Goal: Transaction & Acquisition: Book appointment/travel/reservation

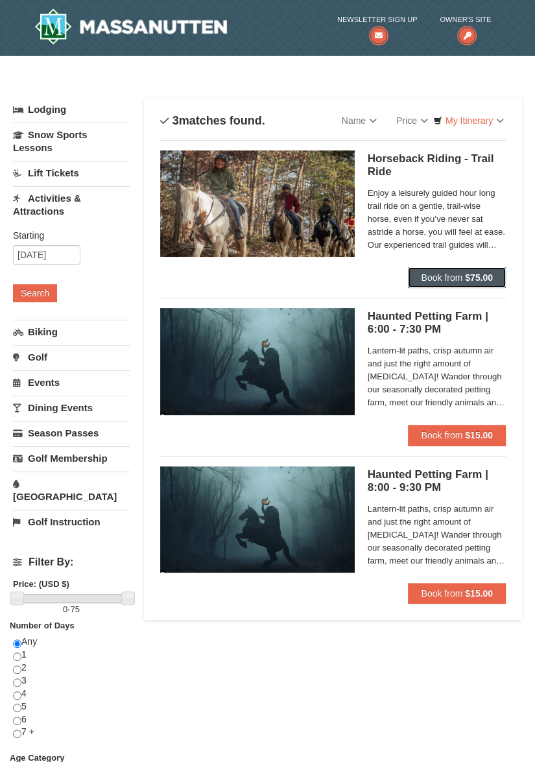
click at [449, 280] on span "Book from" at bounding box center [441, 277] width 41 height 10
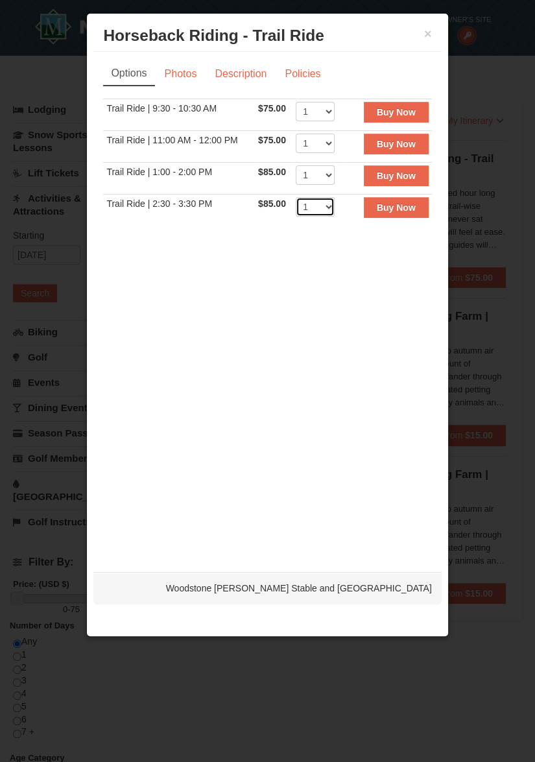
click at [326, 206] on select "1 2 3 4 5 6 7 8 9 10 11 12" at bounding box center [315, 206] width 39 height 19
select select "2"
click at [296, 197] on select "1 2 3 4 5 6 7 8 9 10 11 12" at bounding box center [315, 206] width 39 height 19
click at [424, 33] on button "×" at bounding box center [428, 33] width 8 height 13
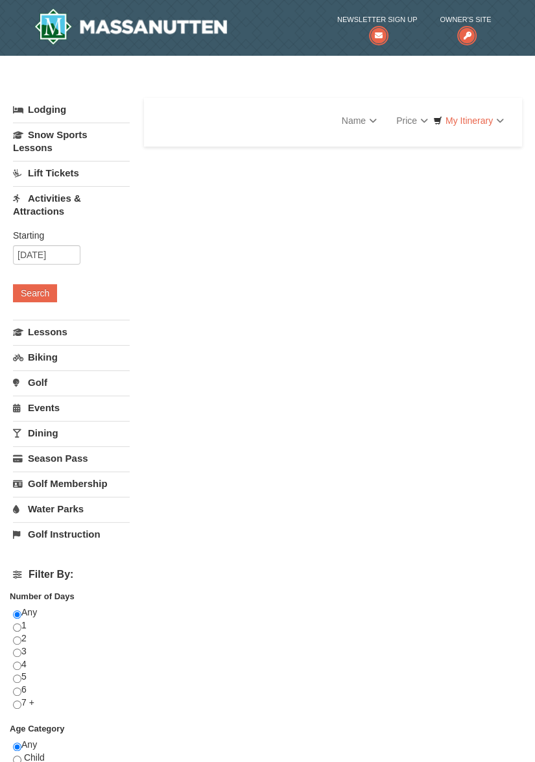
select select "10"
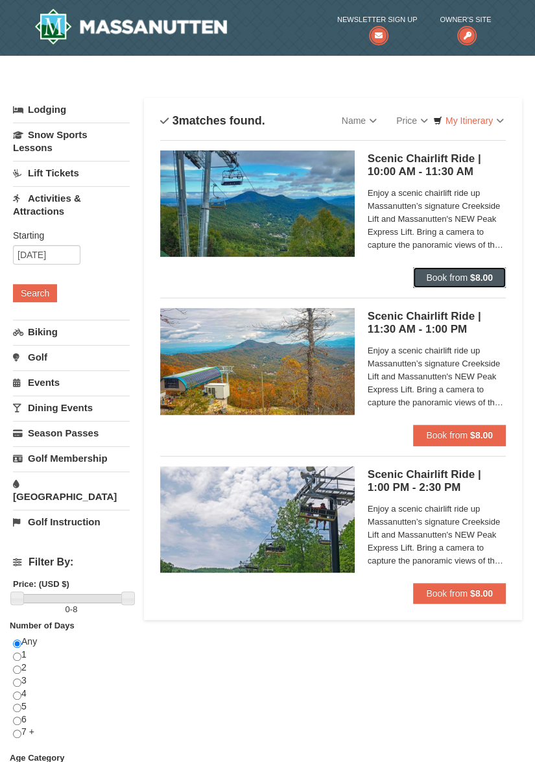
click at [472, 276] on strong "$8.00" at bounding box center [481, 277] width 23 height 10
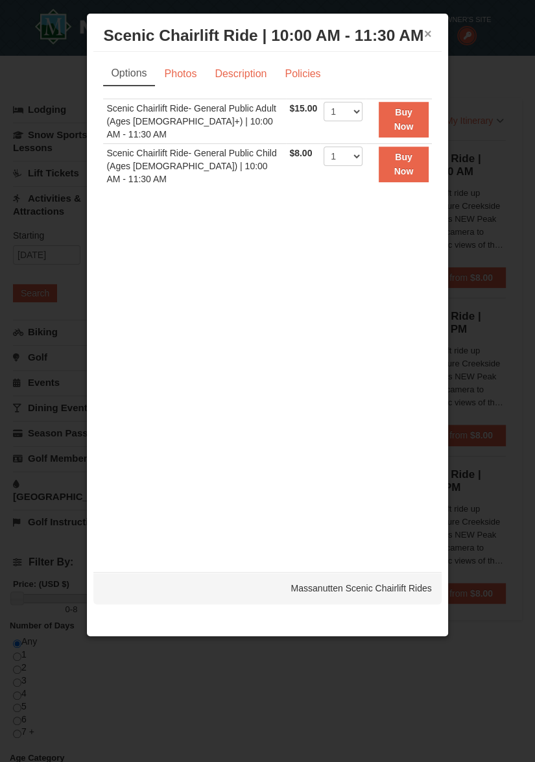
drag, startPoint x: 423, startPoint y: 34, endPoint x: 417, endPoint y: 26, distance: 10.2
click at [424, 34] on button "×" at bounding box center [428, 33] width 8 height 13
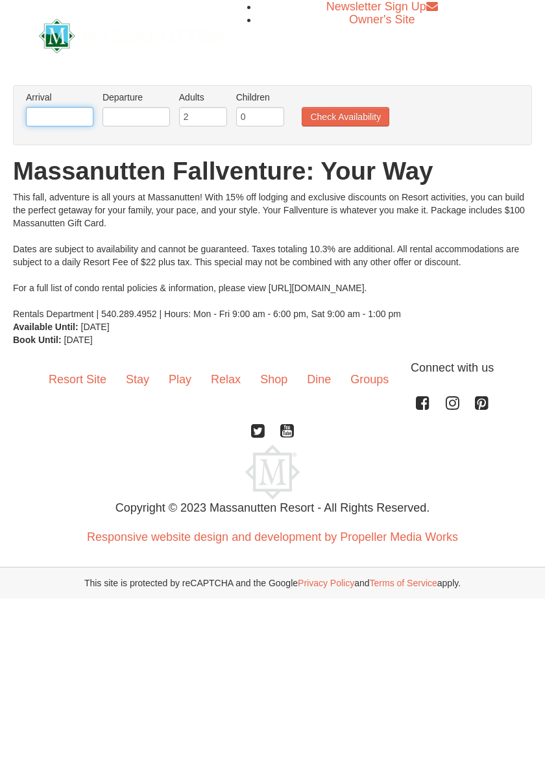
click at [71, 109] on input "text" at bounding box center [59, 116] width 67 height 19
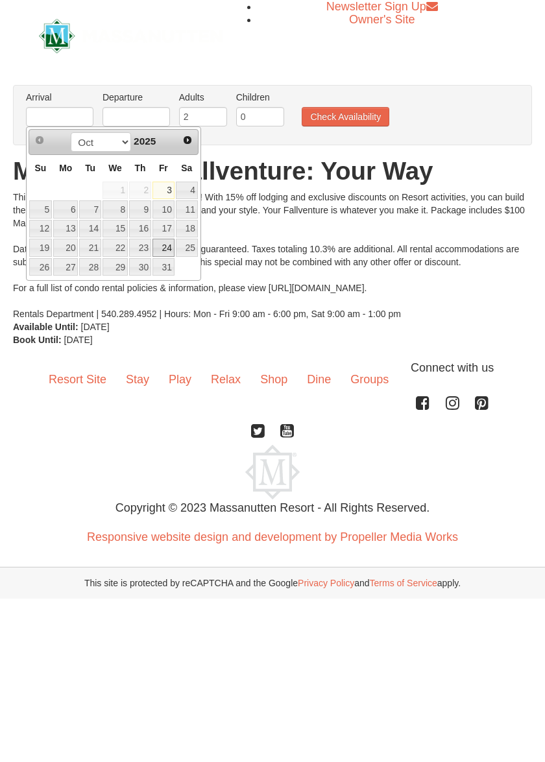
click at [169, 250] on link "24" at bounding box center [163, 248] width 22 height 18
type input "[DATE]"
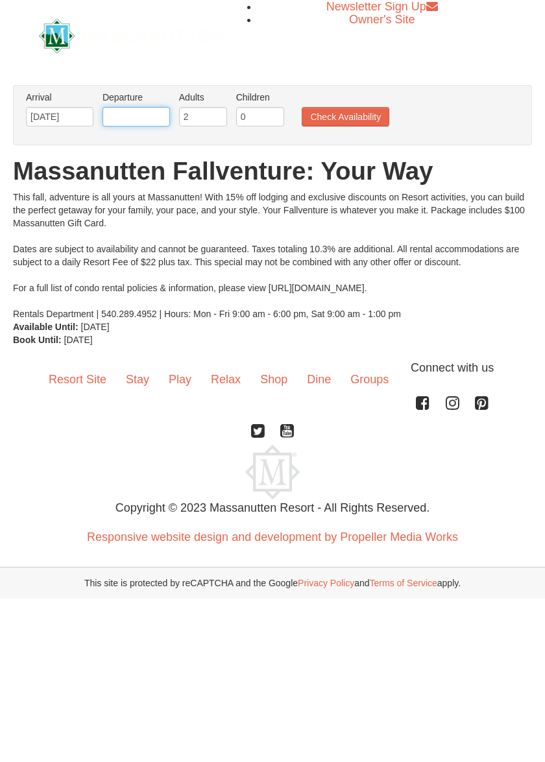
click at [135, 115] on input "text" at bounding box center [135, 116] width 67 height 19
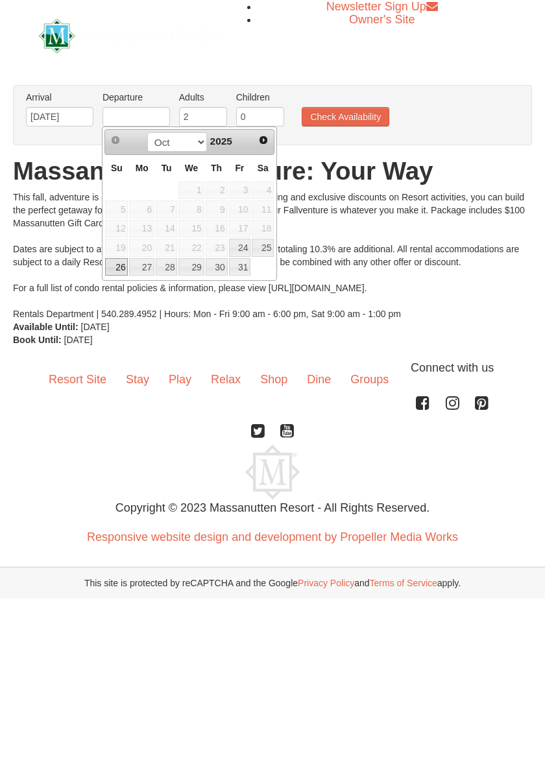
click at [115, 271] on link "26" at bounding box center [116, 267] width 23 height 18
type input "[DATE]"
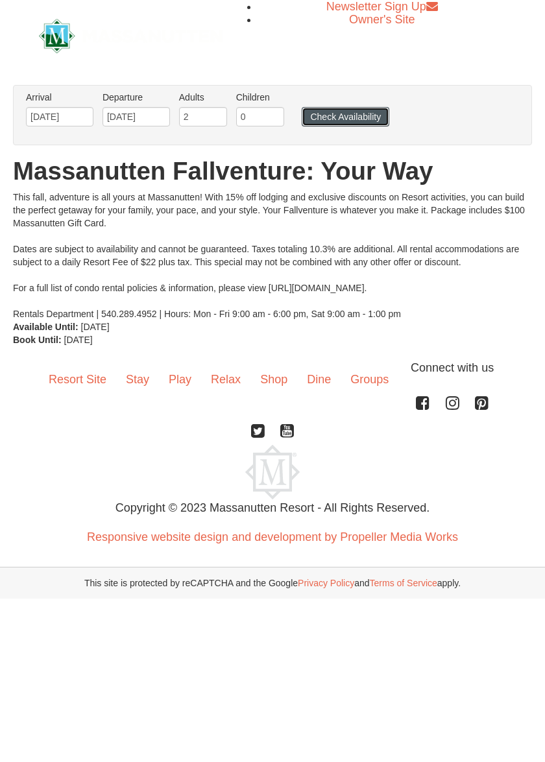
click at [353, 121] on button "Check Availability" at bounding box center [345, 116] width 88 height 19
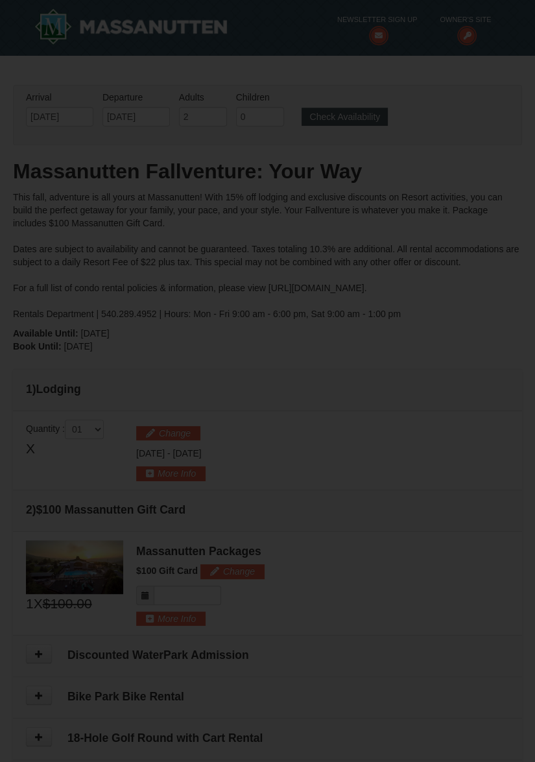
type input "[DATE]"
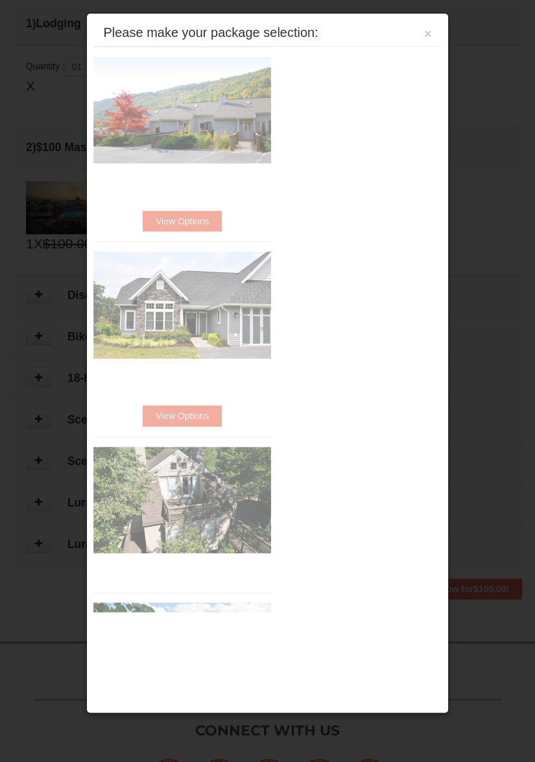
scroll to position [418, 0]
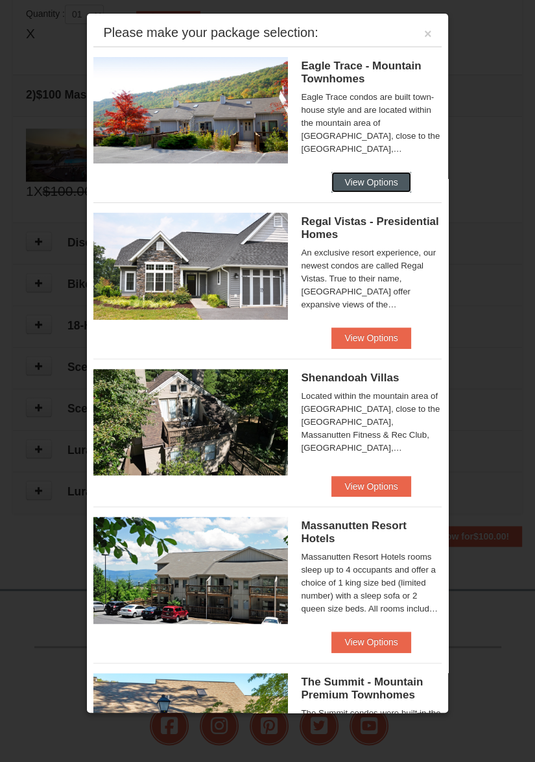
click at [358, 179] on button "View Options" at bounding box center [370, 182] width 79 height 21
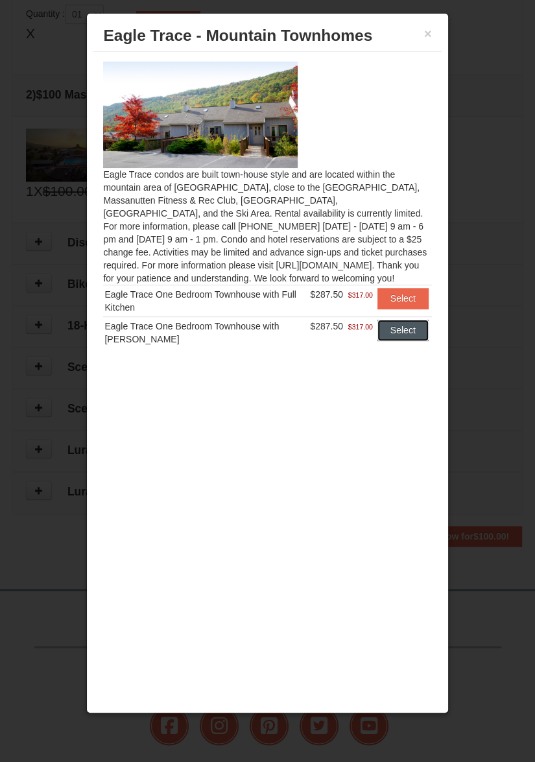
click at [411, 336] on button "Select" at bounding box center [402, 330] width 51 height 21
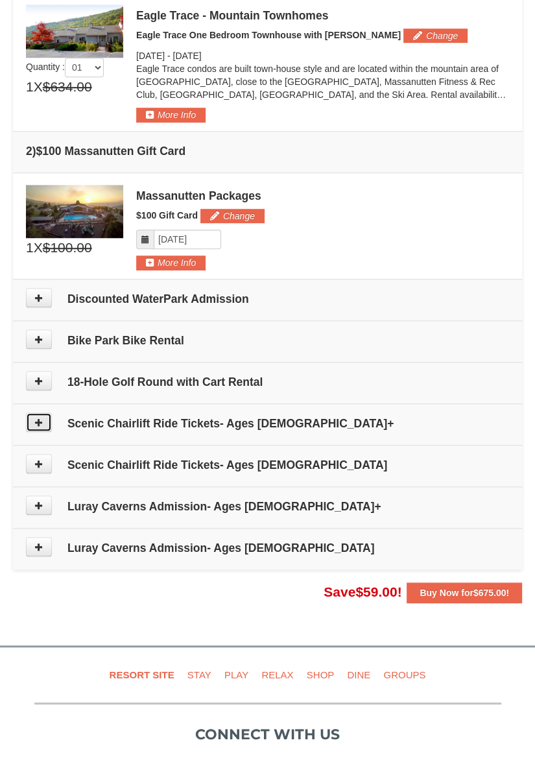
click at [41, 420] on icon at bounding box center [38, 421] width 9 height 9
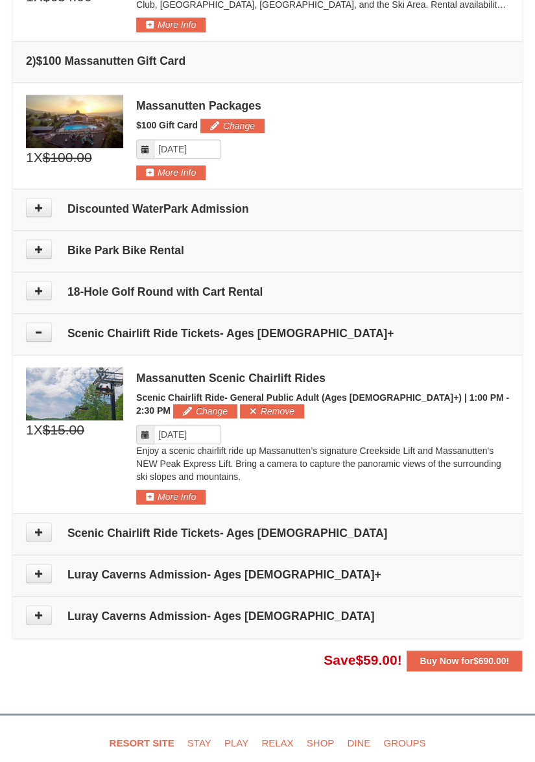
scroll to position [558, 0]
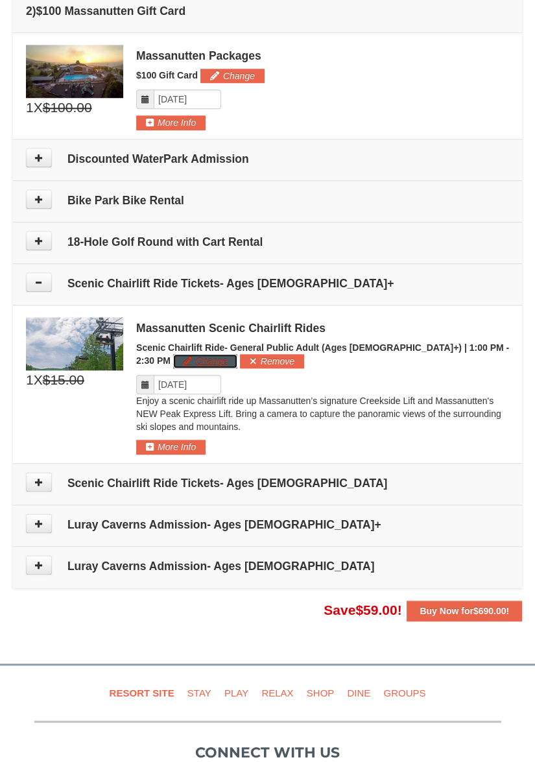
click at [180, 357] on button "Change" at bounding box center [205, 361] width 64 height 14
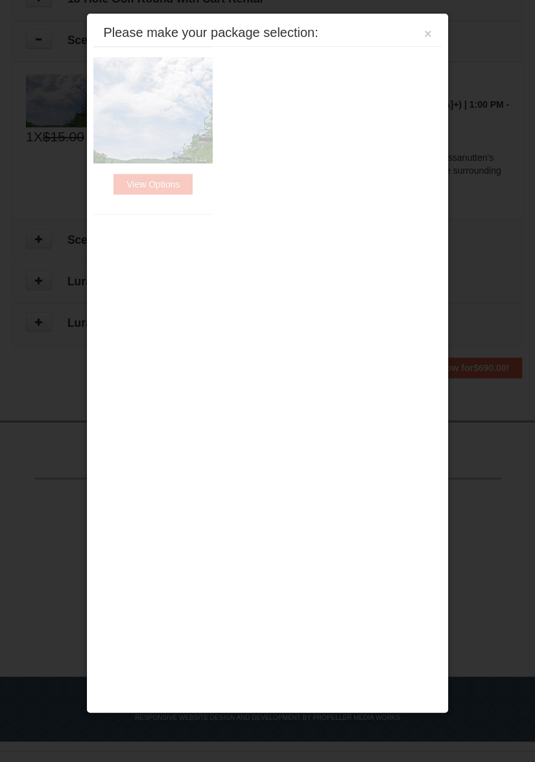
scroll to position [817, 0]
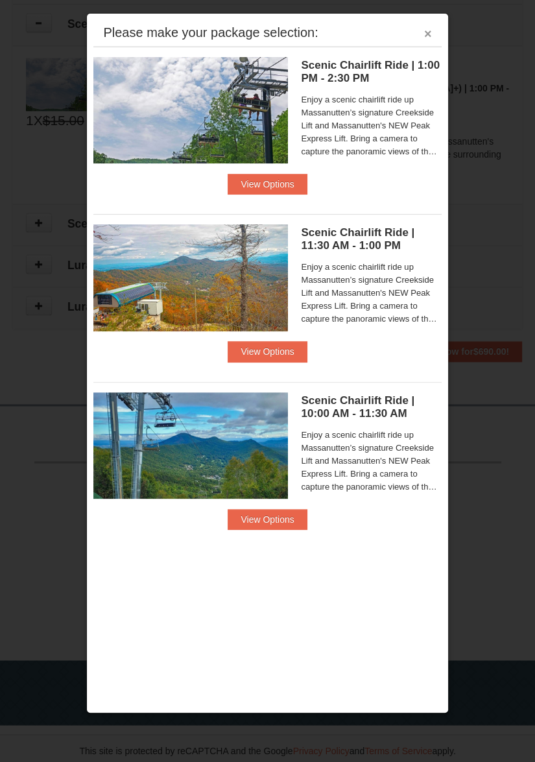
click at [430, 34] on button "×" at bounding box center [428, 33] width 8 height 13
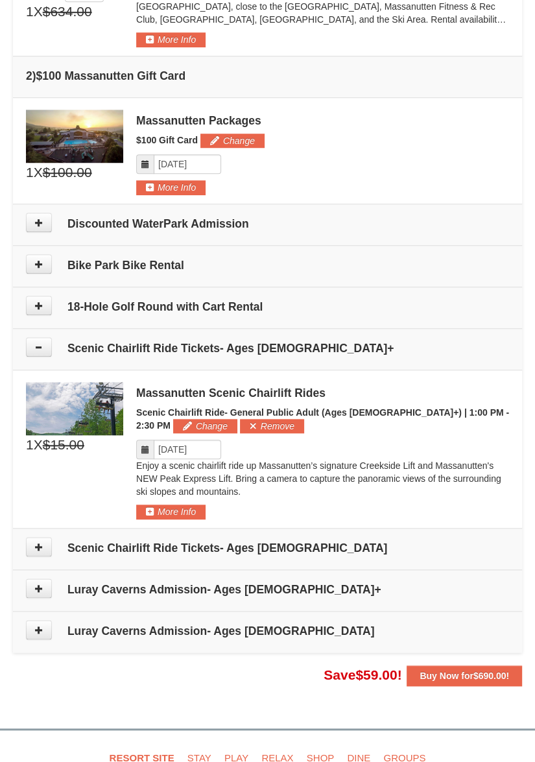
scroll to position [623, 0]
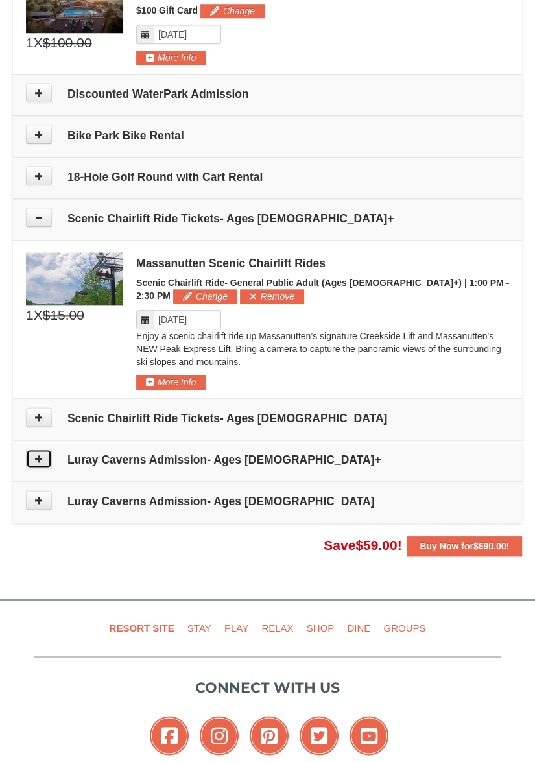
click at [41, 454] on icon at bounding box center [38, 458] width 9 height 9
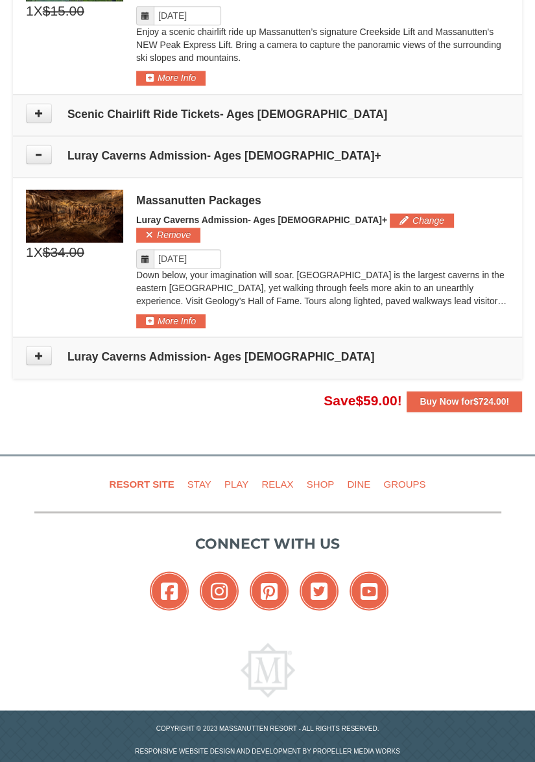
scroll to position [897, 0]
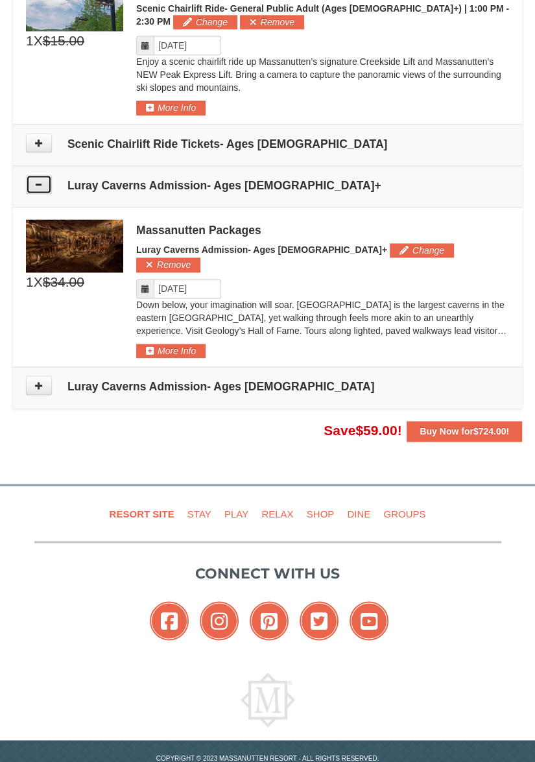
click at [46, 177] on button at bounding box center [39, 183] width 26 height 19
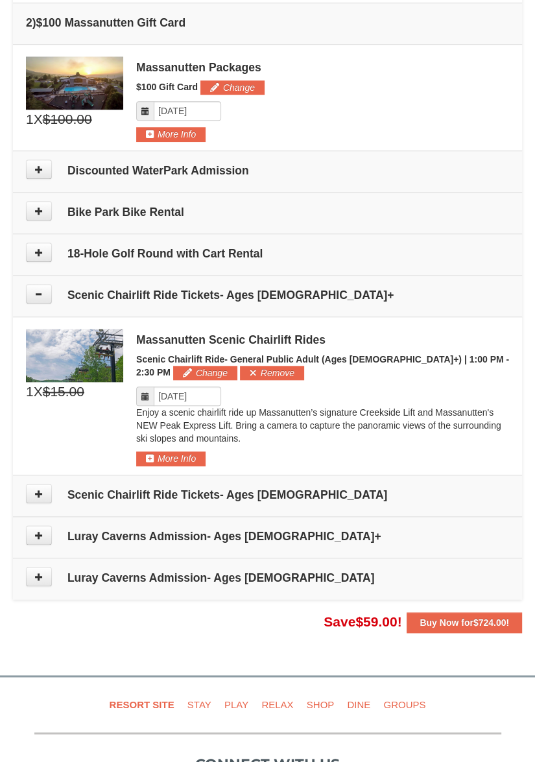
scroll to position [623, 0]
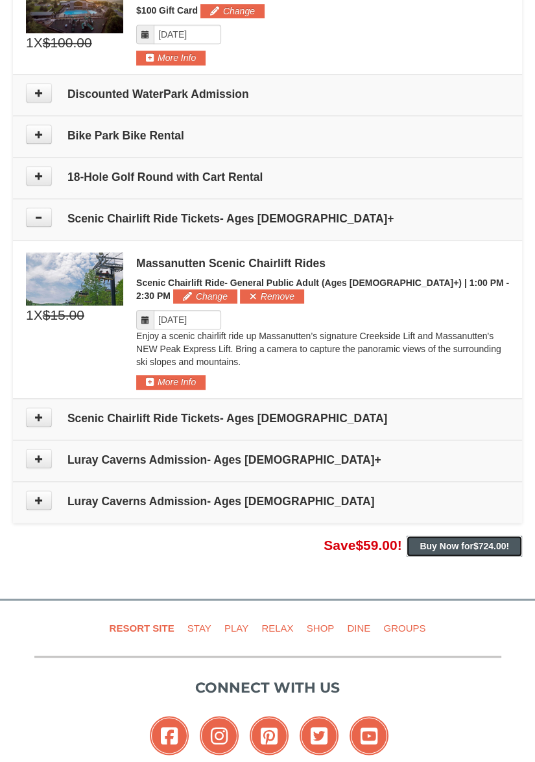
click at [445, 547] on strong "Buy Now for $724.00 !" at bounding box center [463, 546] width 89 height 10
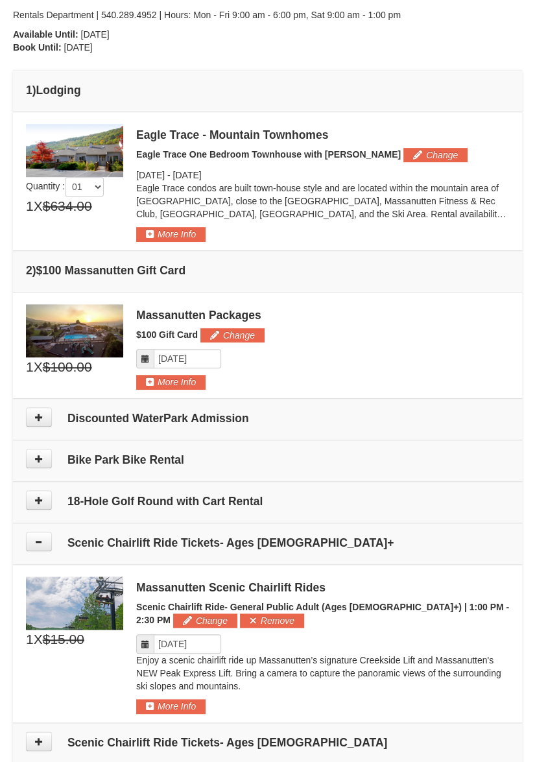
scroll to position [0, 0]
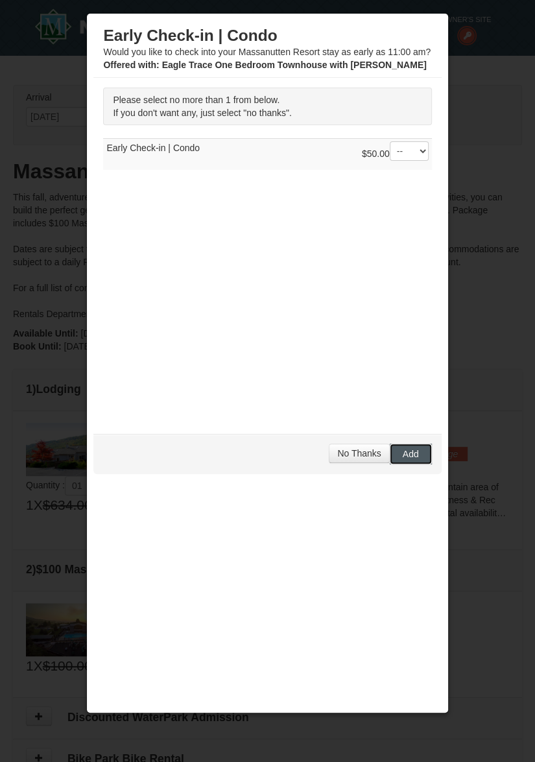
click at [411, 452] on span "Add" at bounding box center [411, 454] width 16 height 10
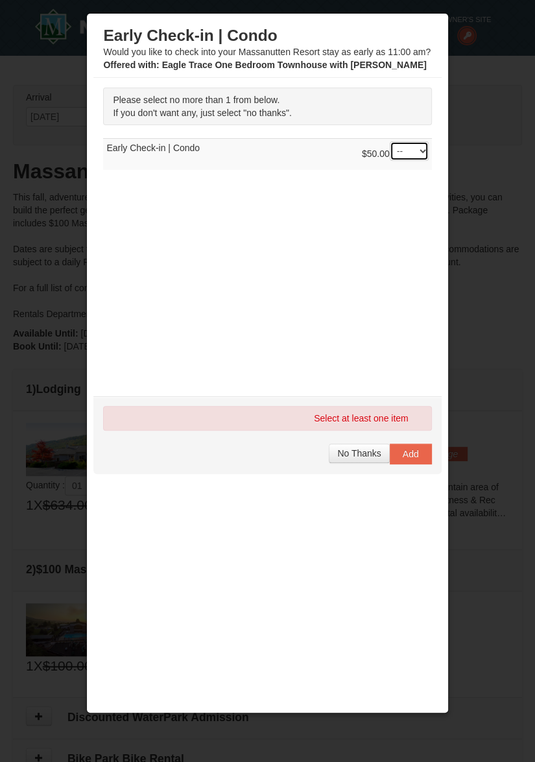
click at [405, 152] on select "-- 01" at bounding box center [409, 150] width 39 height 19
select select "1"
click at [390, 141] on select "-- 01" at bounding box center [409, 150] width 39 height 19
click at [406, 458] on span "Add" at bounding box center [411, 454] width 16 height 10
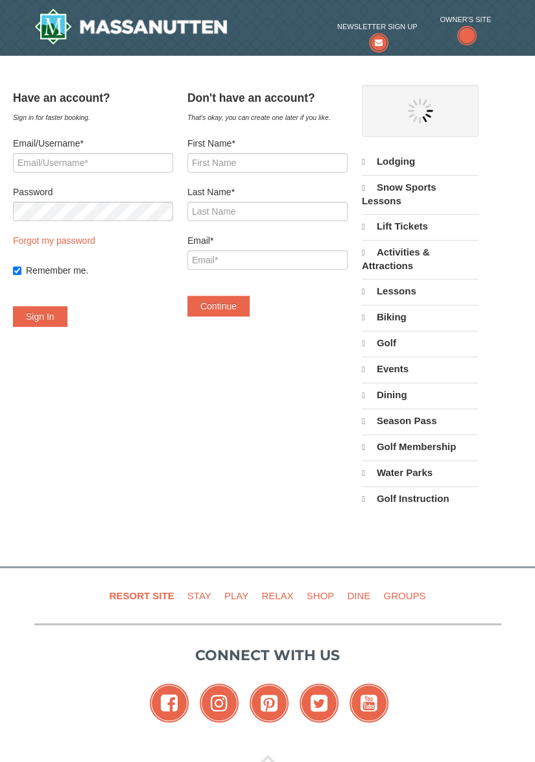
select select "10"
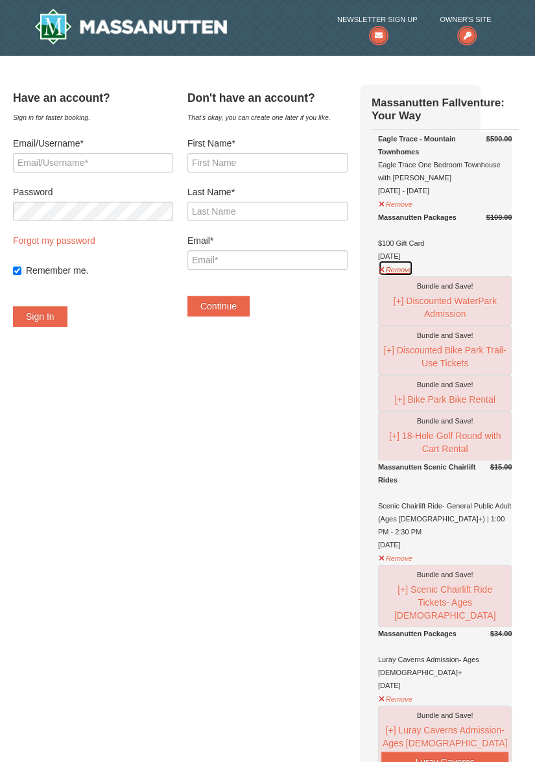
click at [407, 276] on button "Remove" at bounding box center [395, 268] width 35 height 16
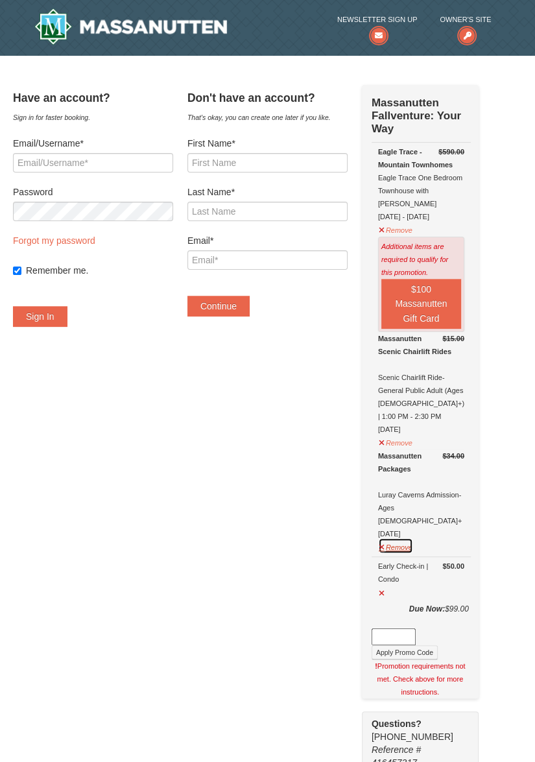
click at [401, 537] on button "Remove" at bounding box center [395, 545] width 35 height 16
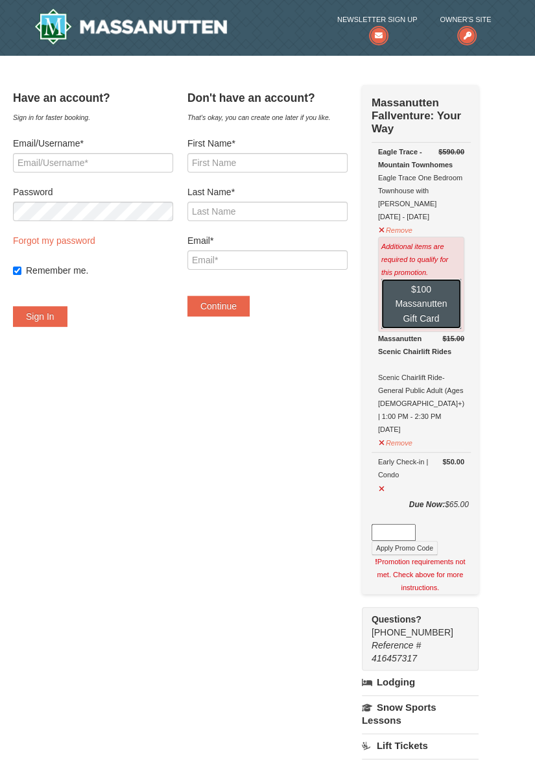
click at [439, 299] on button "$100 Massanutten Gift Card" at bounding box center [421, 304] width 80 height 50
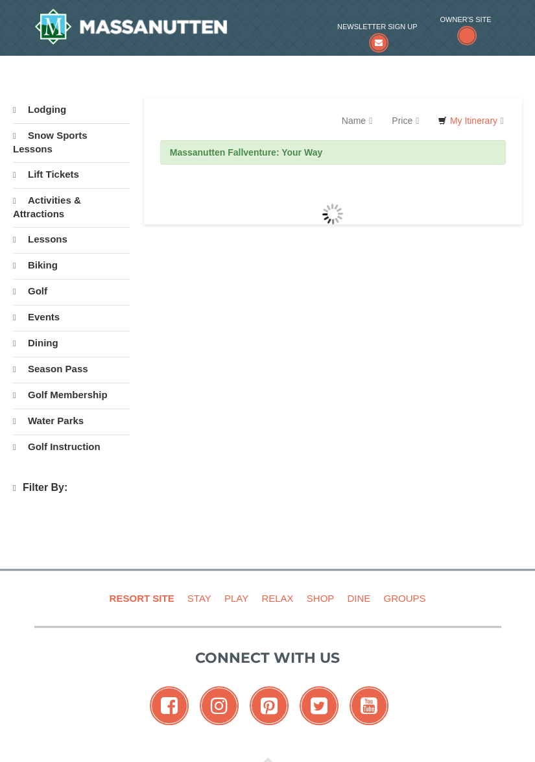
select select "10"
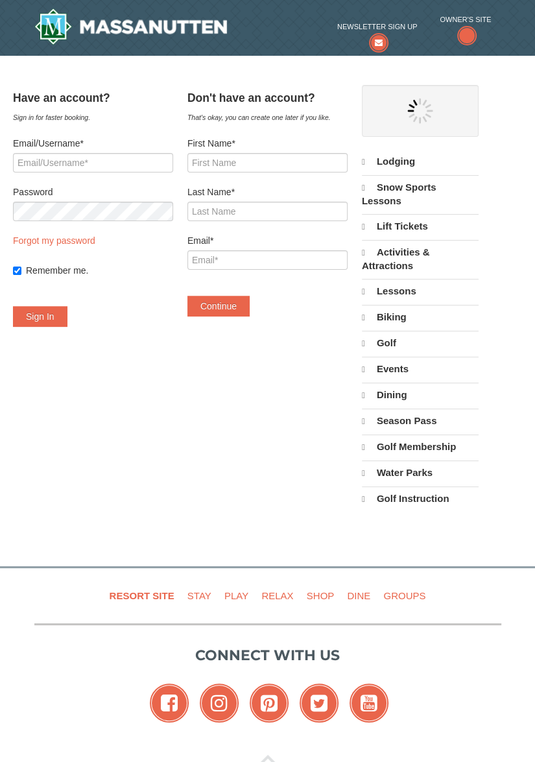
select select "10"
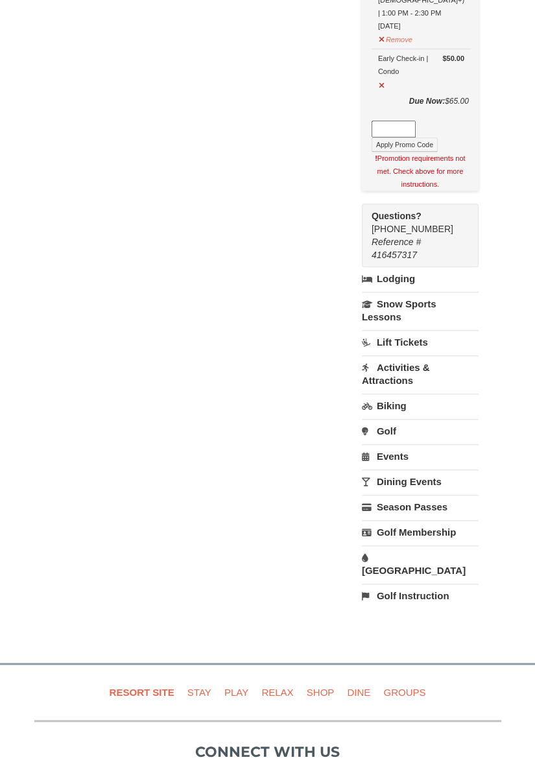
scroll to position [454, 0]
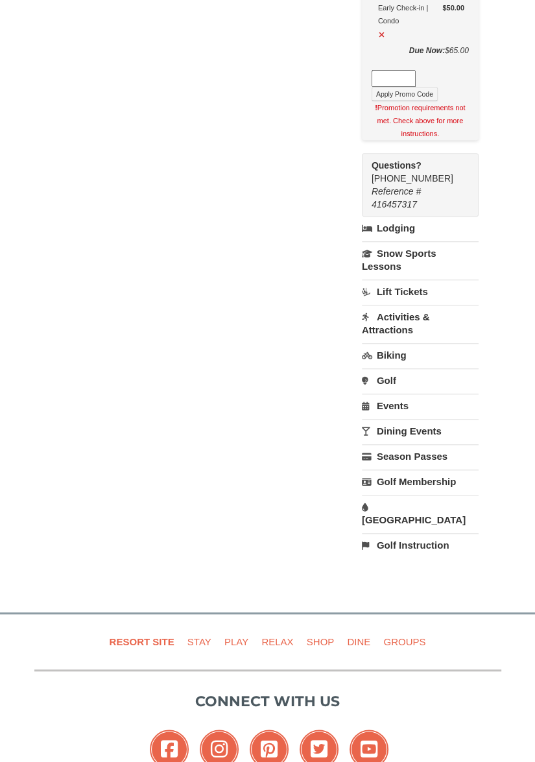
click at [401, 329] on link "Activities & Attractions" at bounding box center [420, 323] width 117 height 37
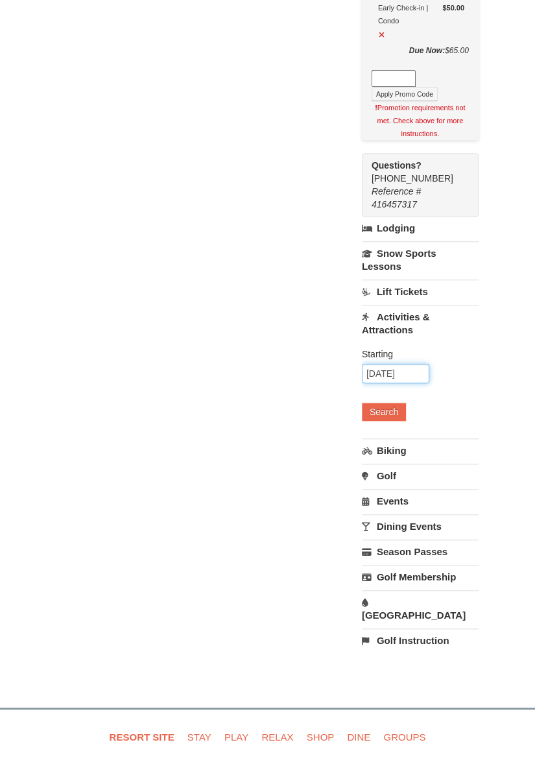
click at [419, 372] on input "10/03/2025" at bounding box center [395, 373] width 67 height 19
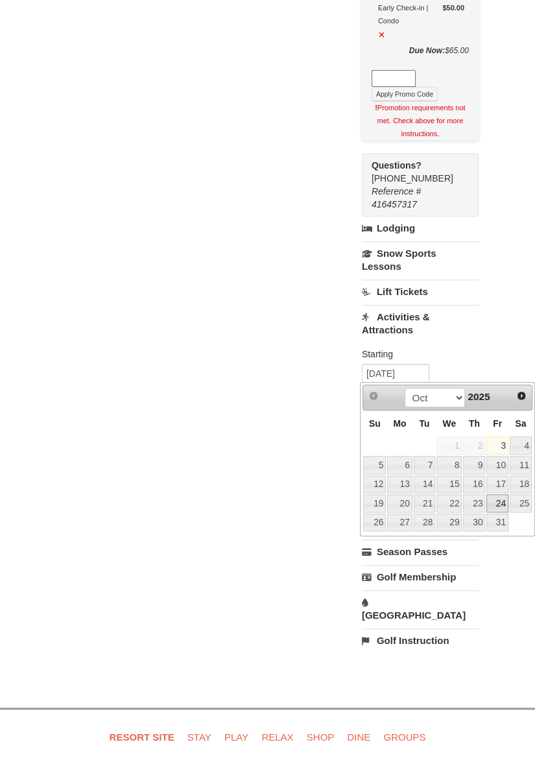
click at [501, 500] on link "24" at bounding box center [497, 503] width 22 height 18
type input "[DATE]"
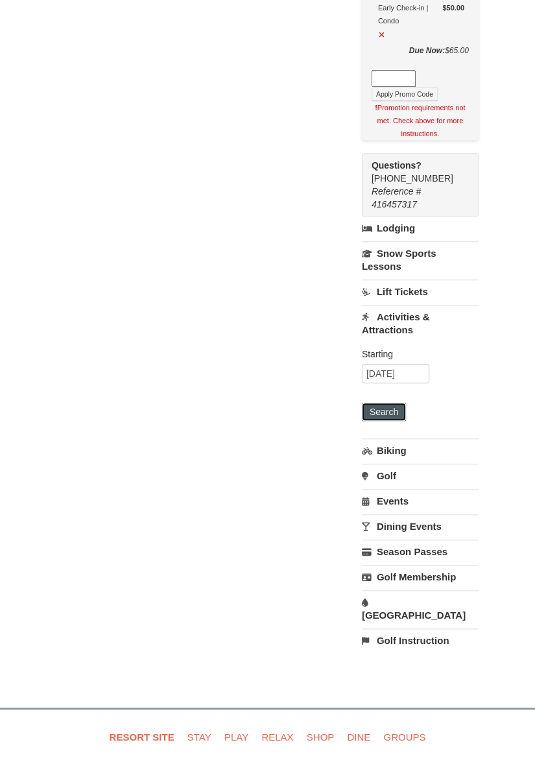
click at [390, 406] on button "Search" at bounding box center [384, 412] width 44 height 18
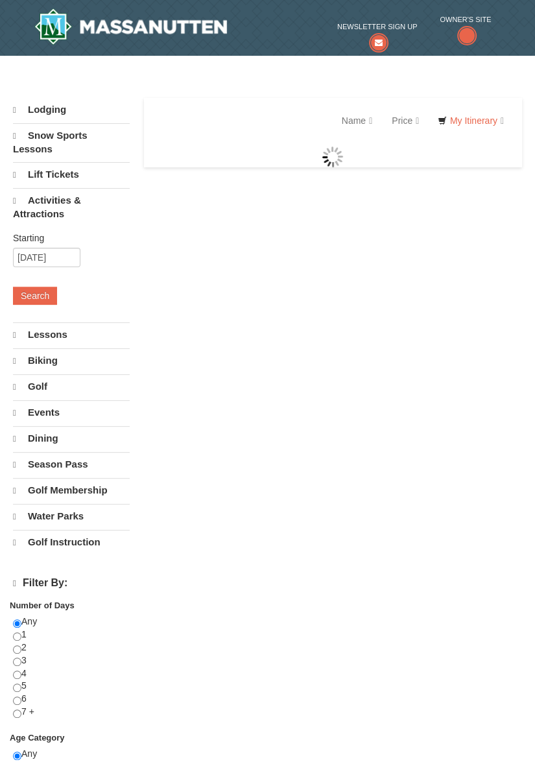
select select "10"
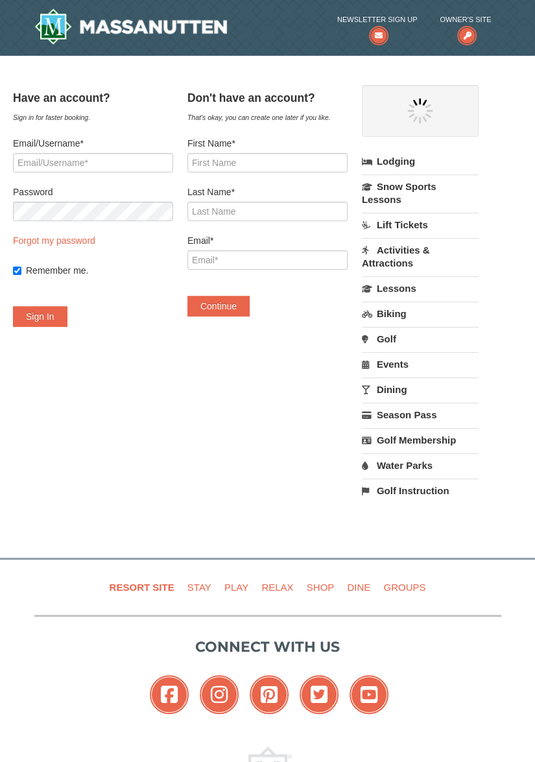
select select "10"
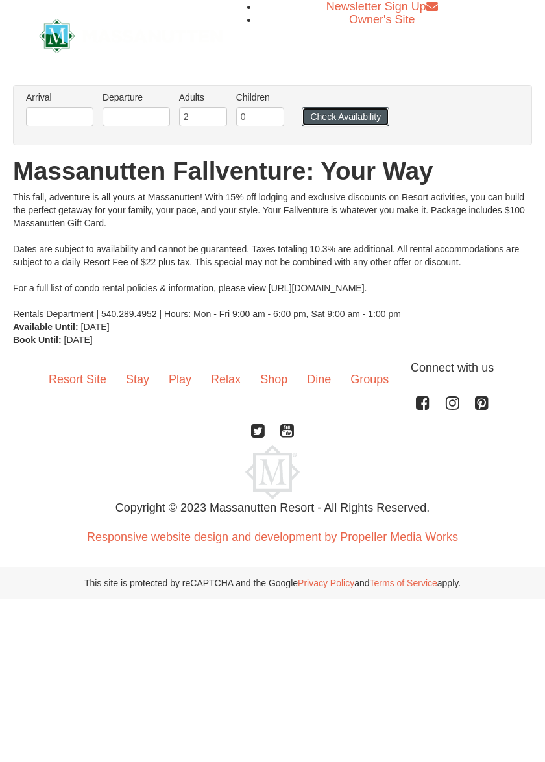
click at [355, 119] on button "Check Availability" at bounding box center [345, 116] width 88 height 19
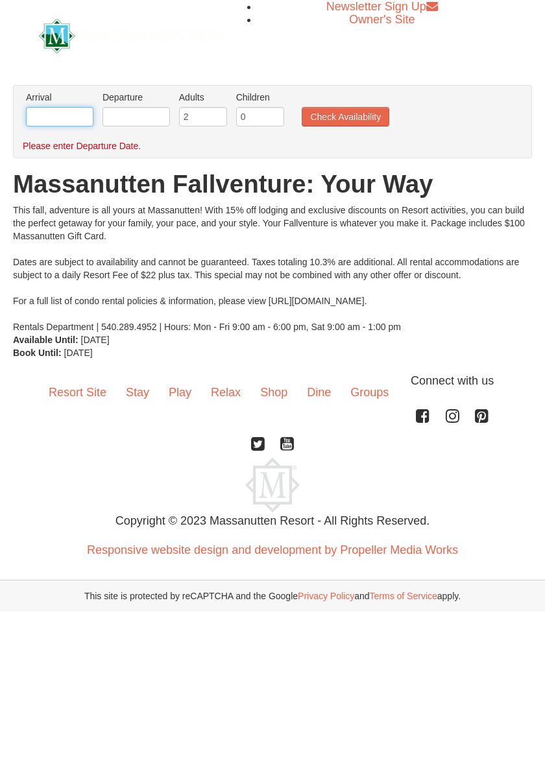
click at [66, 115] on input "text" at bounding box center [59, 116] width 67 height 19
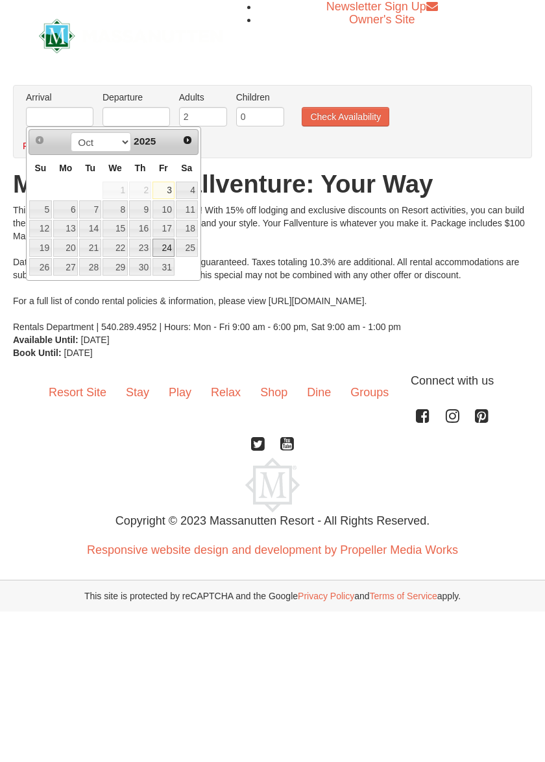
click at [167, 246] on link "24" at bounding box center [163, 248] width 22 height 18
type input "[DATE]"
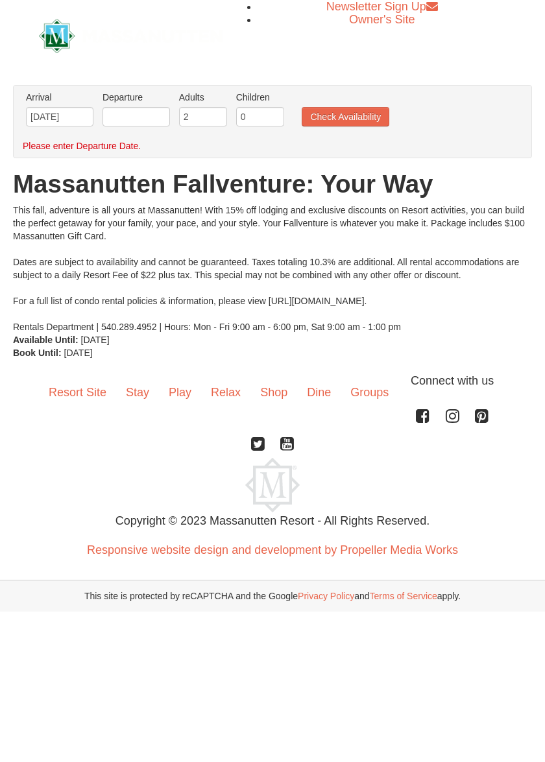
click at [128, 105] on li "Departure Please format dates MM/DD/YYYY Please format dates MM/DD/YYYY" at bounding box center [136, 112] width 74 height 42
click at [130, 110] on input "text" at bounding box center [135, 116] width 67 height 19
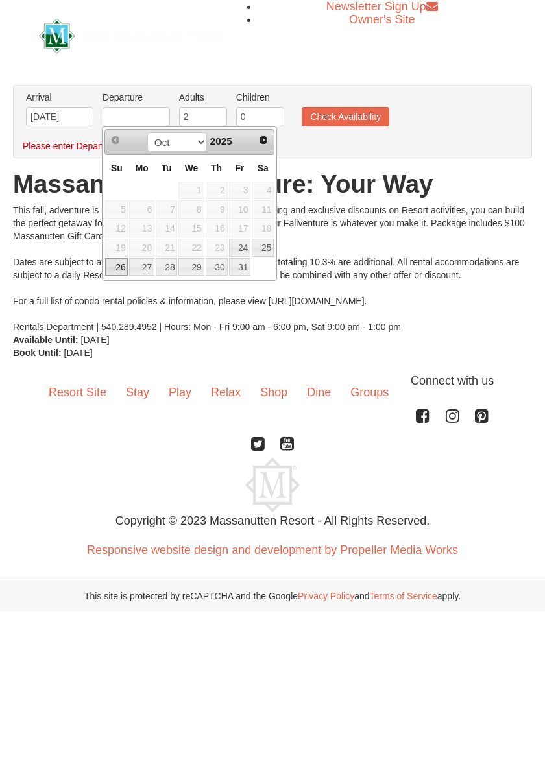
click at [118, 271] on link "26" at bounding box center [116, 267] width 23 height 18
type input "[DATE]"
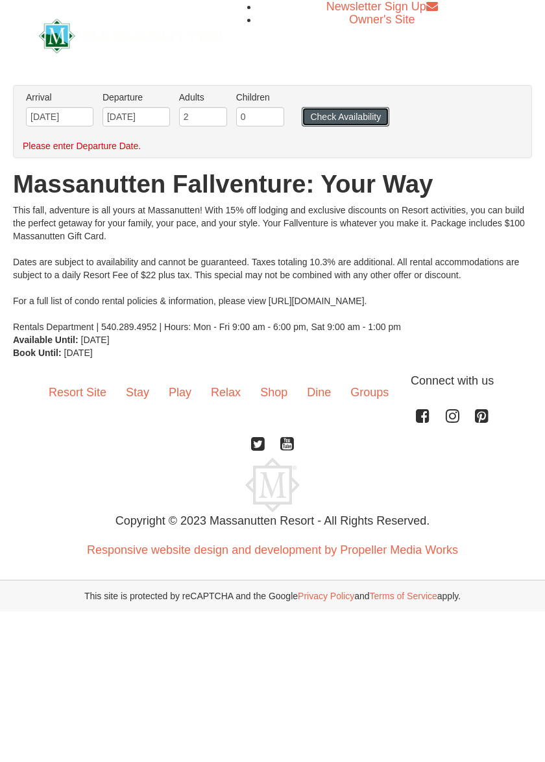
click at [351, 115] on button "Check Availability" at bounding box center [345, 116] width 88 height 19
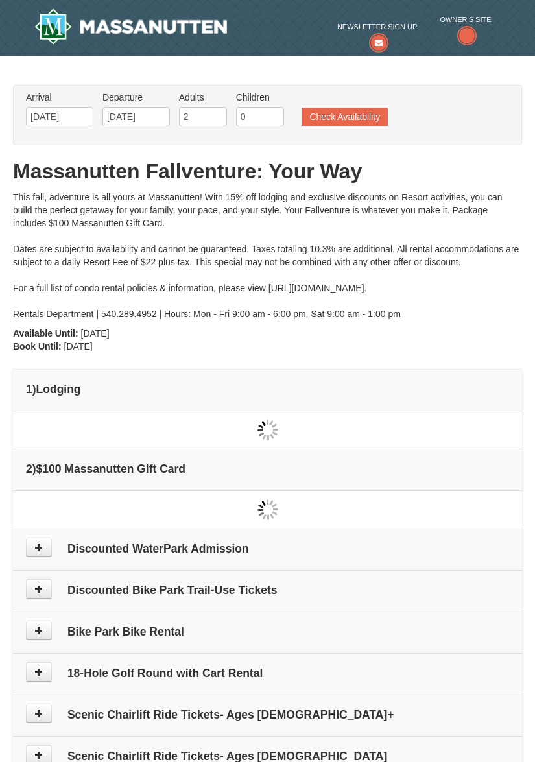
type input "[DATE]"
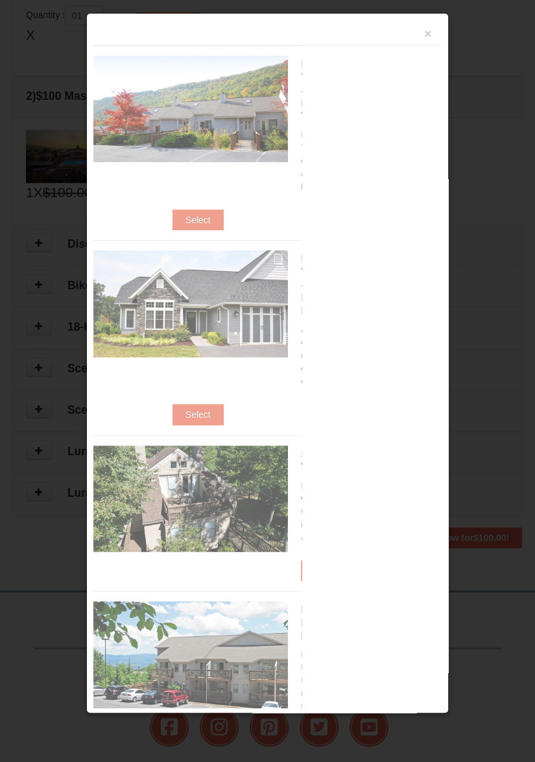
scroll to position [419, 0]
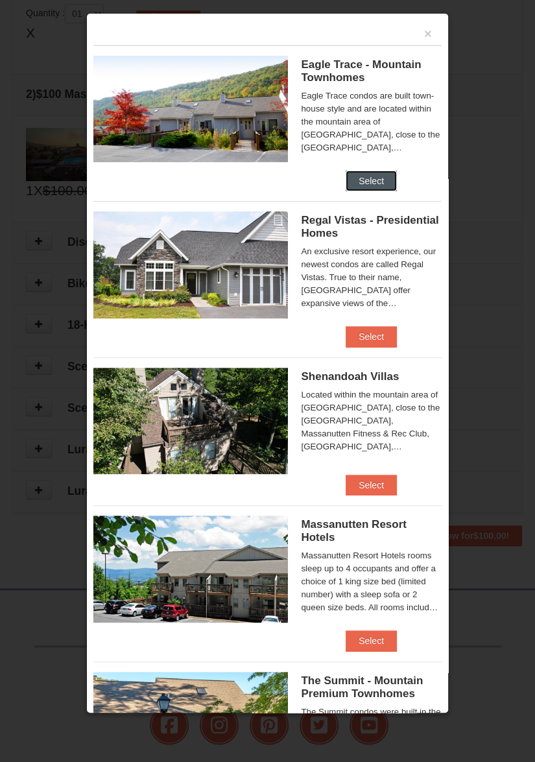
click at [380, 176] on button "Select" at bounding box center [371, 180] width 51 height 21
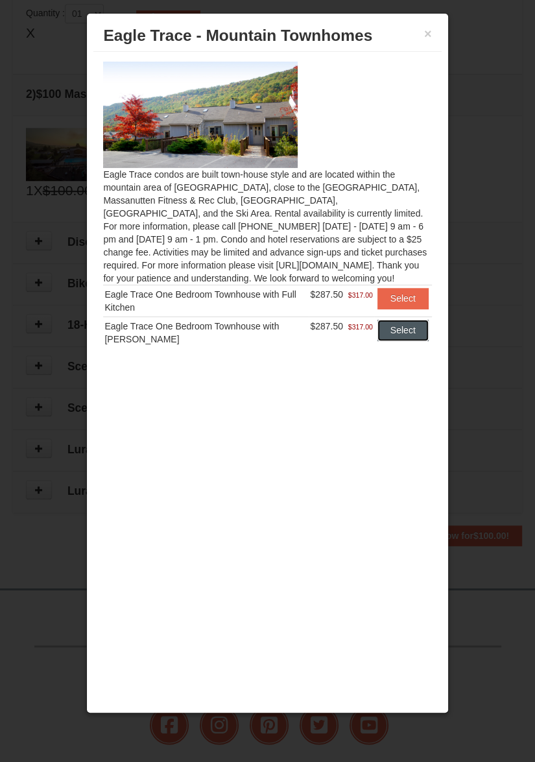
click at [399, 334] on button "Select" at bounding box center [402, 330] width 51 height 21
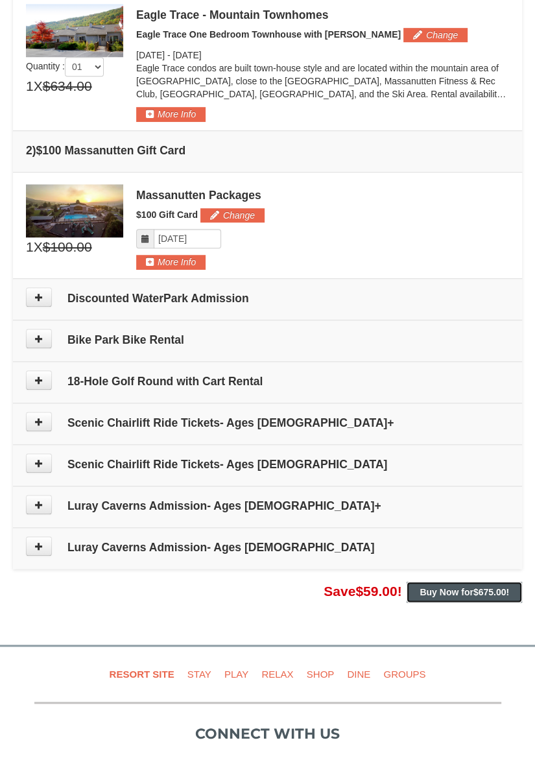
click at [443, 590] on strong "Buy Now for $675.00 !" at bounding box center [463, 592] width 89 height 10
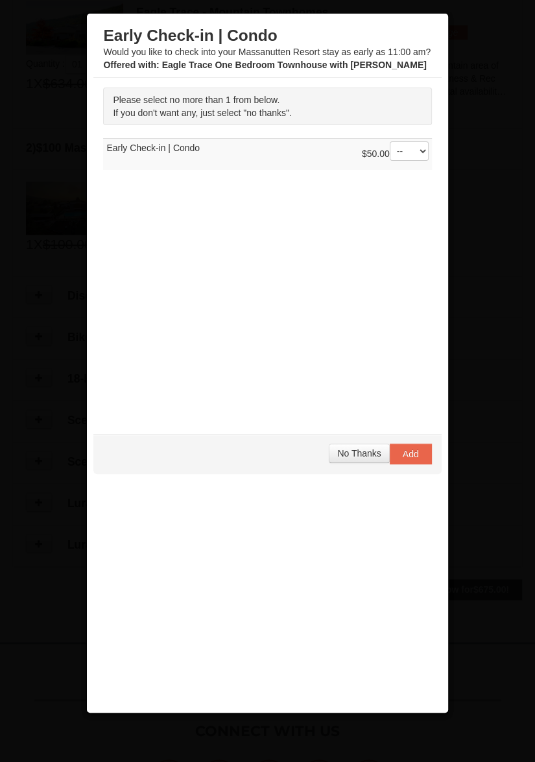
scroll to position [422, 0]
click at [423, 152] on select "-- 01" at bounding box center [409, 150] width 39 height 19
select select "1"
click at [390, 141] on select "-- 01" at bounding box center [409, 150] width 39 height 19
click at [407, 460] on button "Add" at bounding box center [411, 453] width 42 height 21
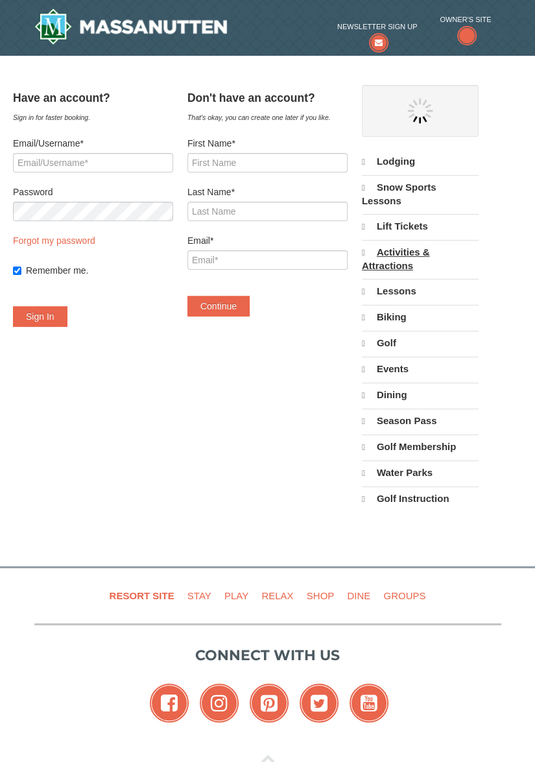
select select "10"
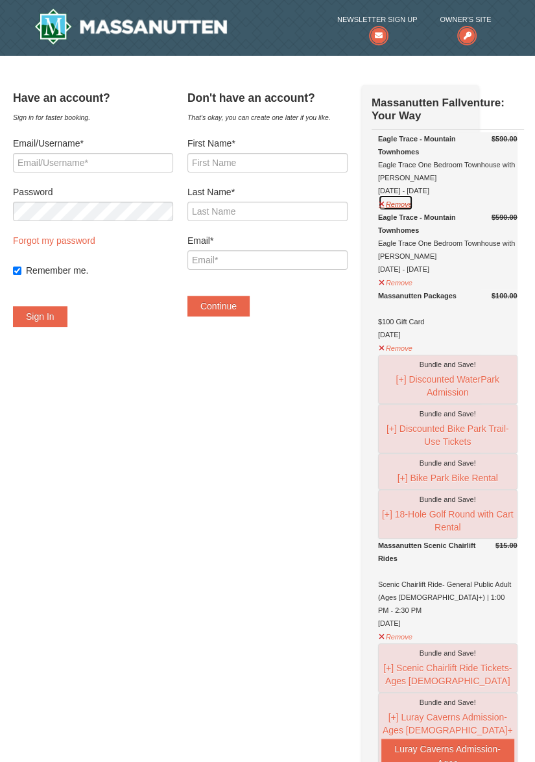
click at [413, 211] on button "Remove" at bounding box center [395, 202] width 35 height 16
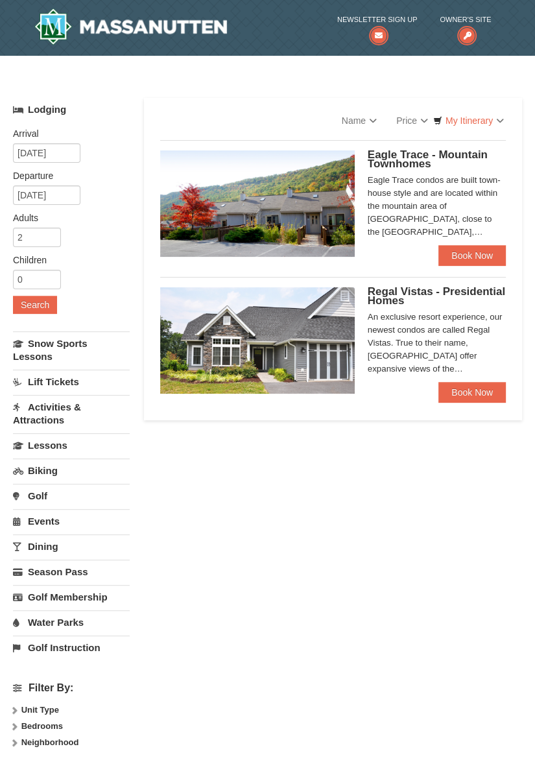
select select "10"
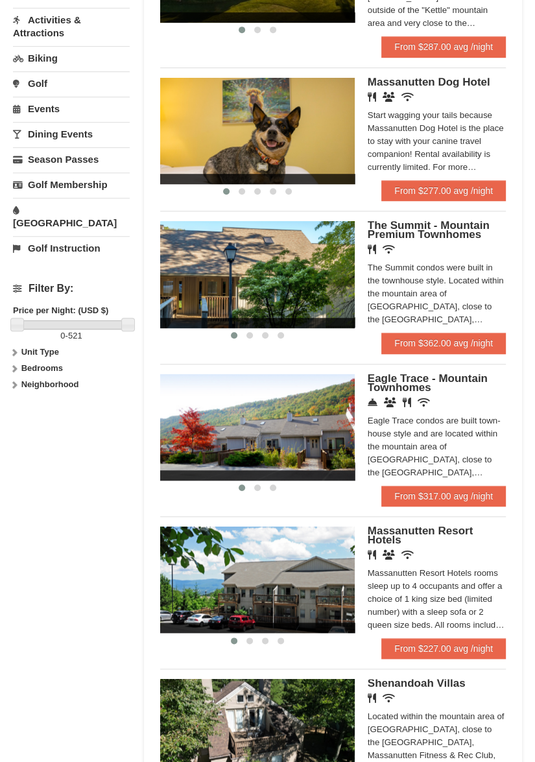
scroll to position [389, 0]
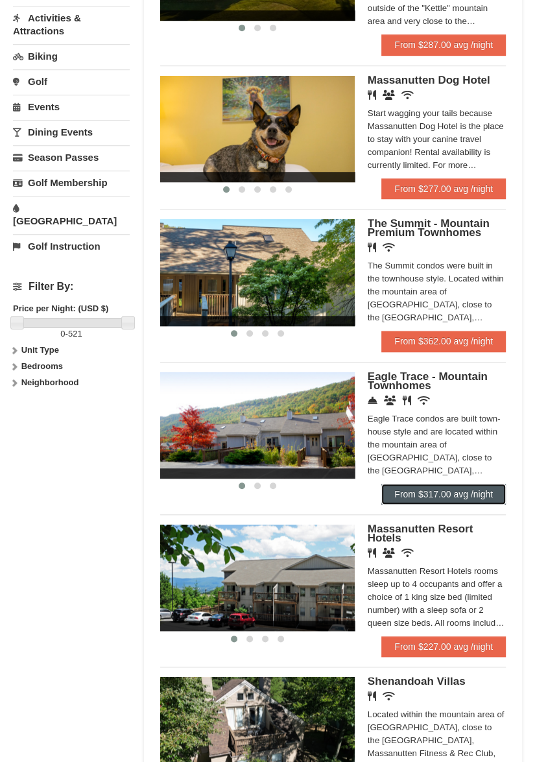
click at [433, 485] on link "From $317.00 avg /night" at bounding box center [443, 494] width 124 height 21
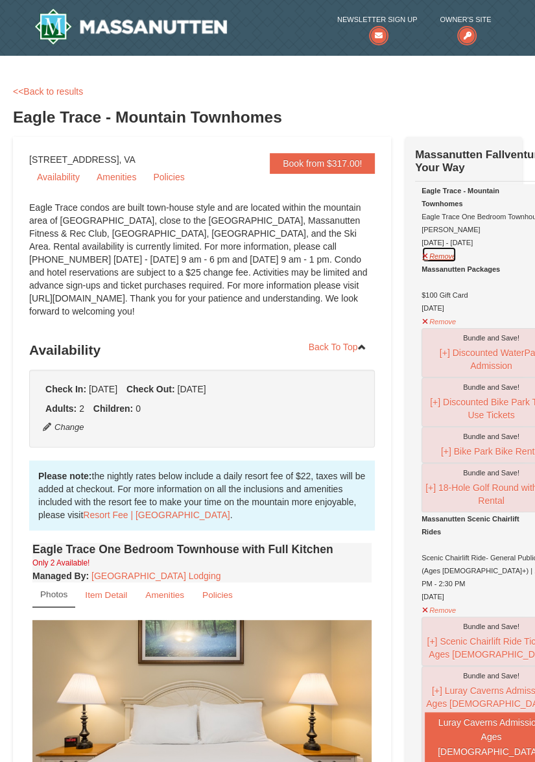
click at [434, 263] on button "Remove" at bounding box center [438, 254] width 35 height 16
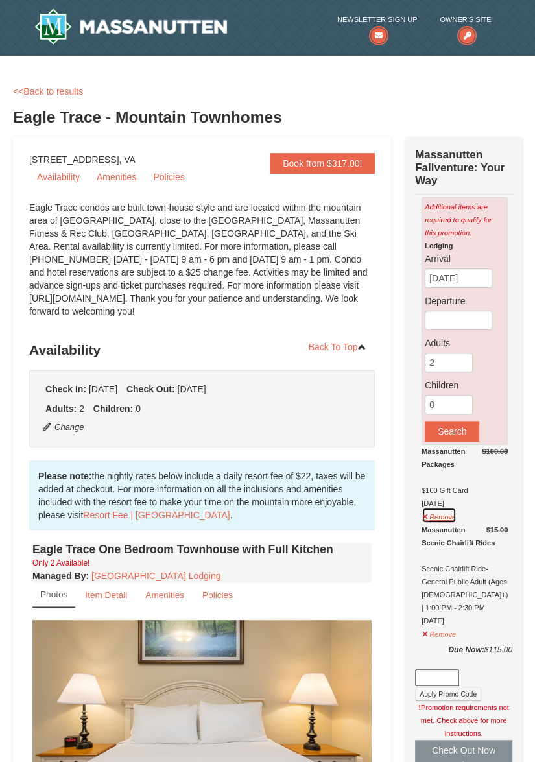
click at [427, 518] on button "Remove" at bounding box center [438, 515] width 35 height 16
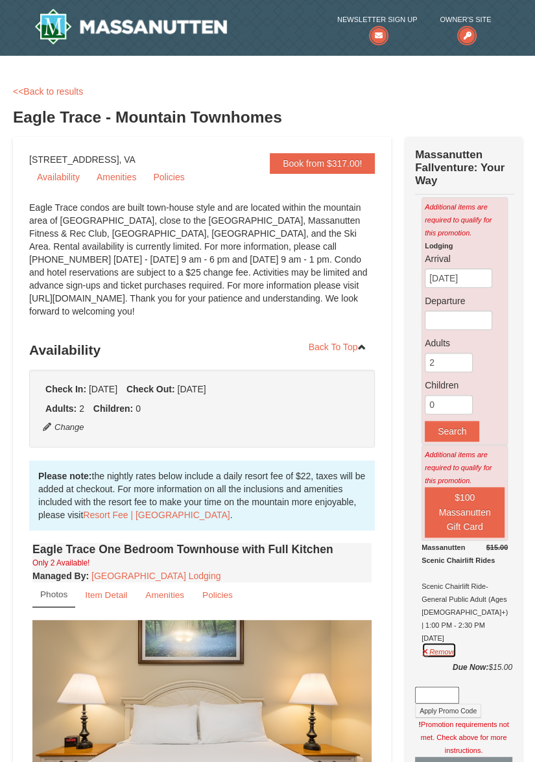
click at [442, 650] on button "Remove" at bounding box center [438, 650] width 35 height 16
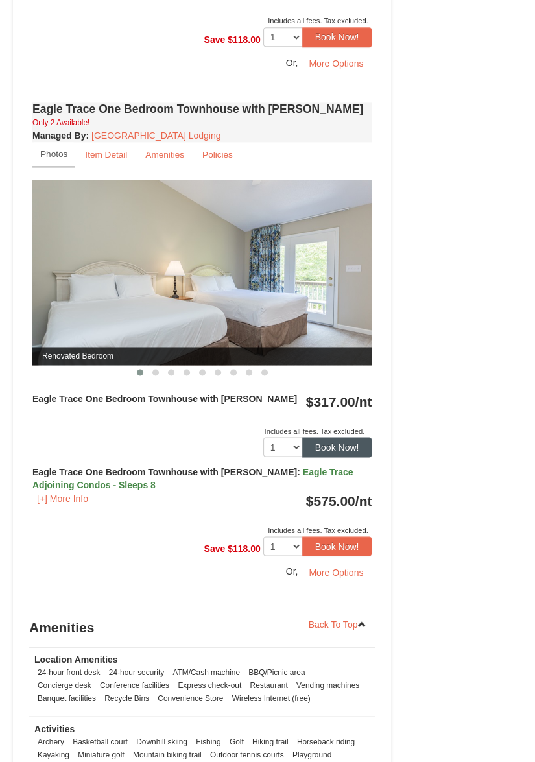
scroll to position [972, 0]
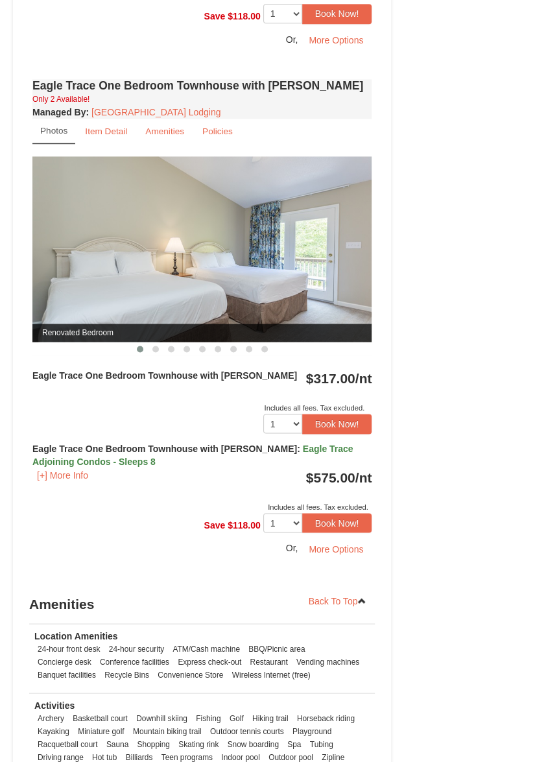
click at [224, 266] on img at bounding box center [201, 248] width 339 height 185
click at [332, 266] on img at bounding box center [201, 248] width 339 height 185
click at [161, 345] on button at bounding box center [156, 348] width 16 height 13
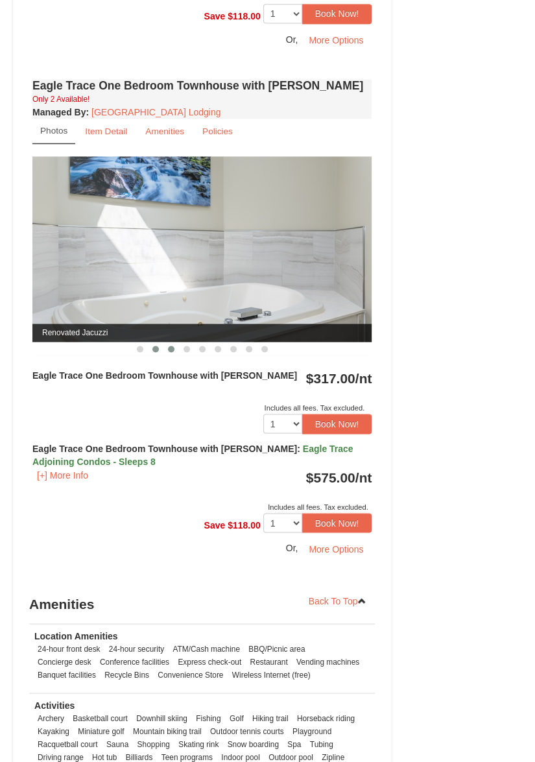
click at [170, 346] on span at bounding box center [171, 349] width 6 height 6
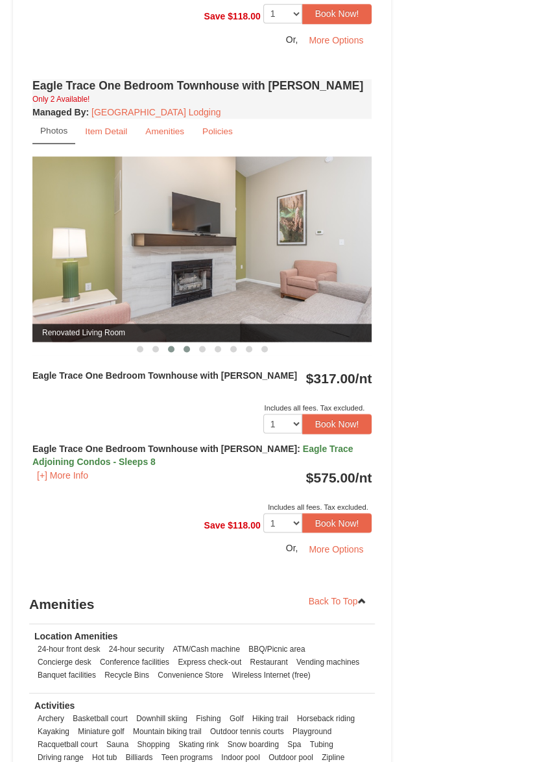
click at [182, 347] on button at bounding box center [187, 348] width 16 height 13
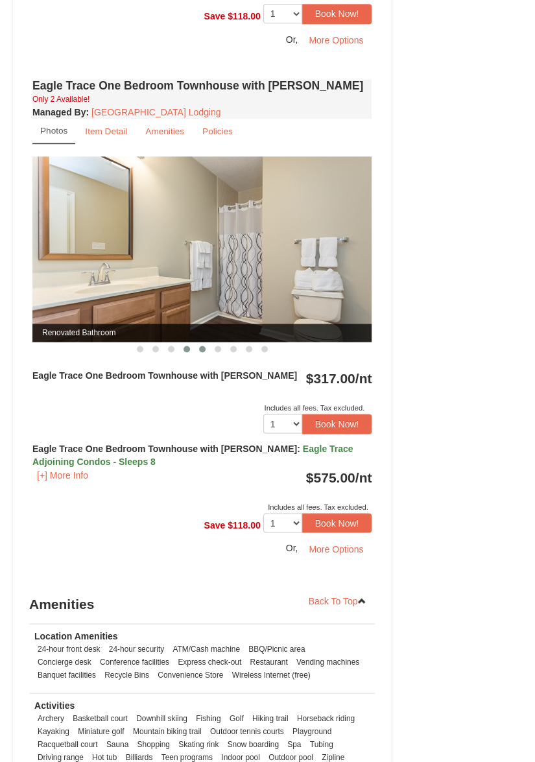
click at [202, 346] on span at bounding box center [202, 349] width 6 height 6
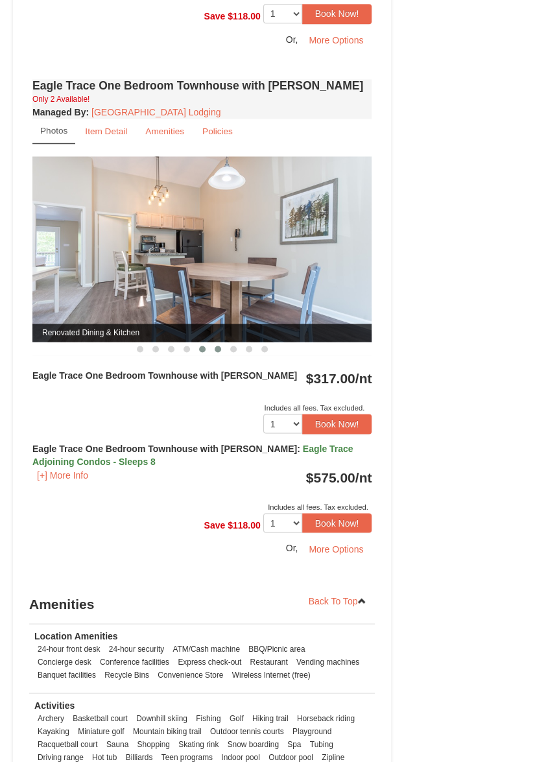
click at [215, 346] on span at bounding box center [218, 349] width 6 height 6
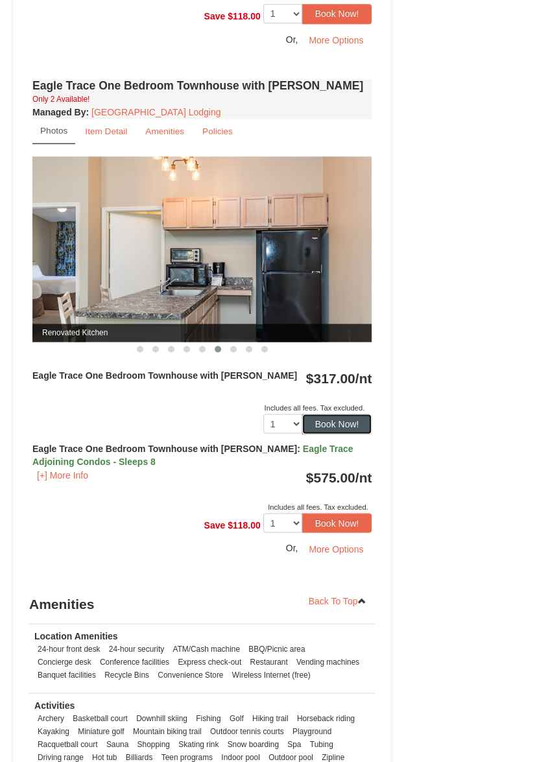
click at [324, 414] on button "Book Now!" at bounding box center [337, 423] width 70 height 19
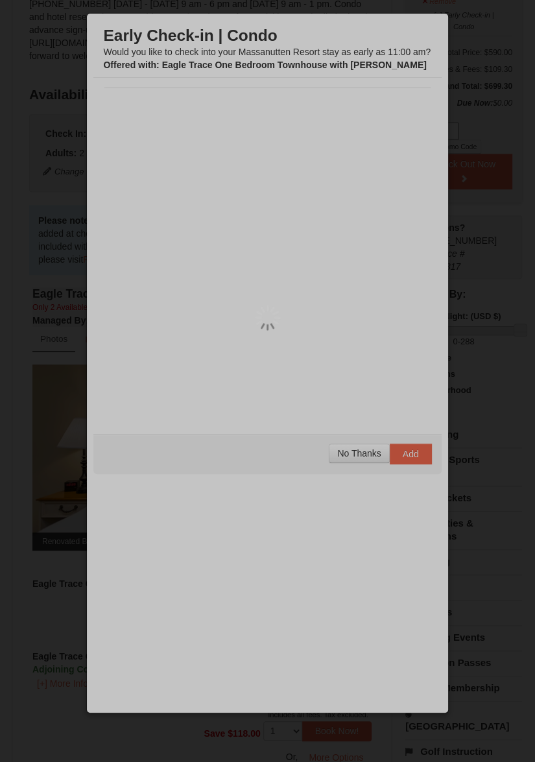
scroll to position [137, 0]
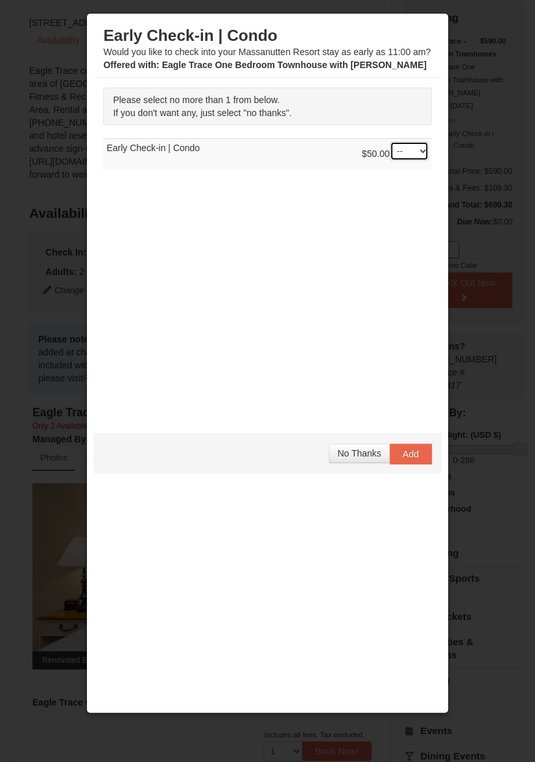
click at [418, 146] on select "-- 01" at bounding box center [409, 150] width 39 height 19
click at [390, 141] on select "-- 01" at bounding box center [409, 150] width 39 height 19
click at [428, 148] on td "$50.00 -- 01 Early Check-in | Condo" at bounding box center [267, 155] width 328 height 32
click at [420, 154] on select "-- 01" at bounding box center [409, 150] width 39 height 19
select select "1"
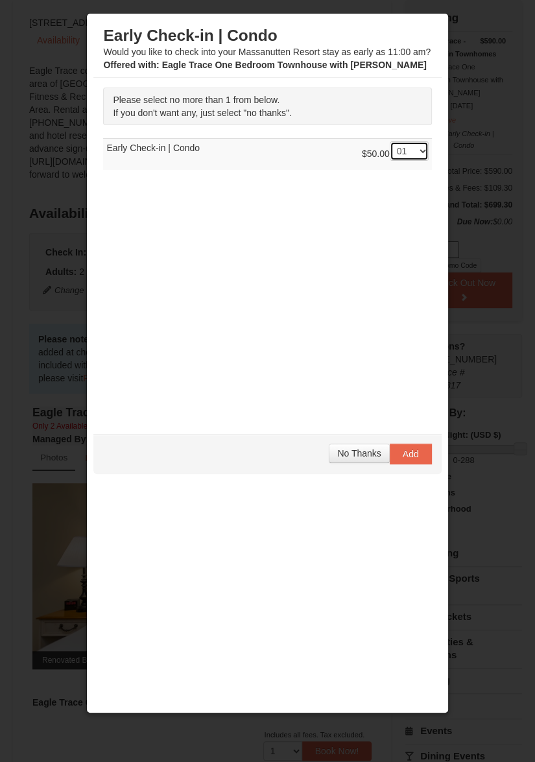
click at [390, 141] on select "-- 01" at bounding box center [409, 150] width 39 height 19
click at [399, 457] on button "Add" at bounding box center [411, 453] width 42 height 21
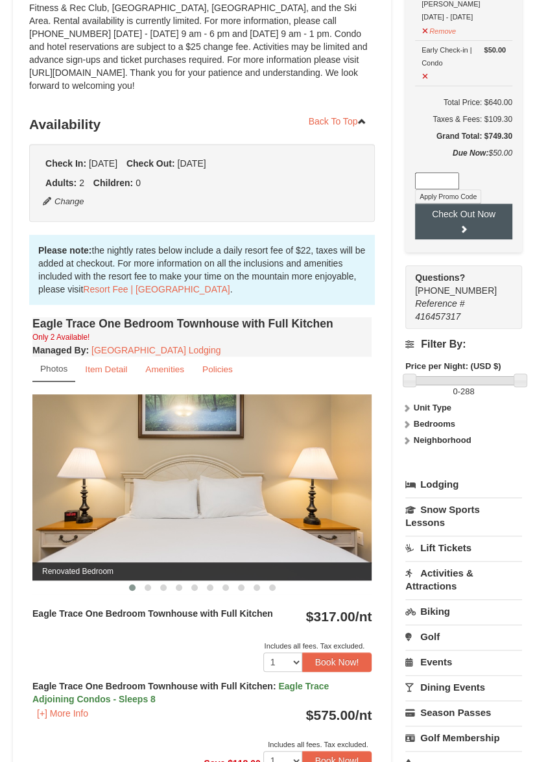
scroll to position [259, 0]
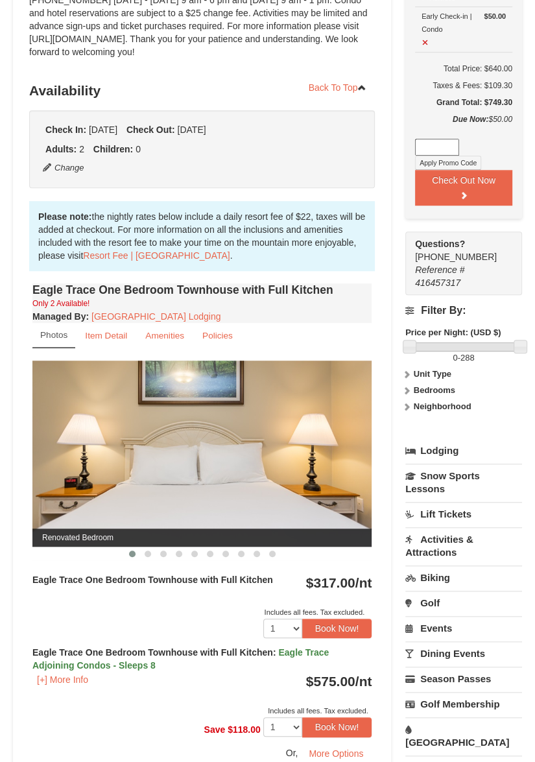
click at [449, 513] on link "Lift Tickets" at bounding box center [463, 514] width 117 height 24
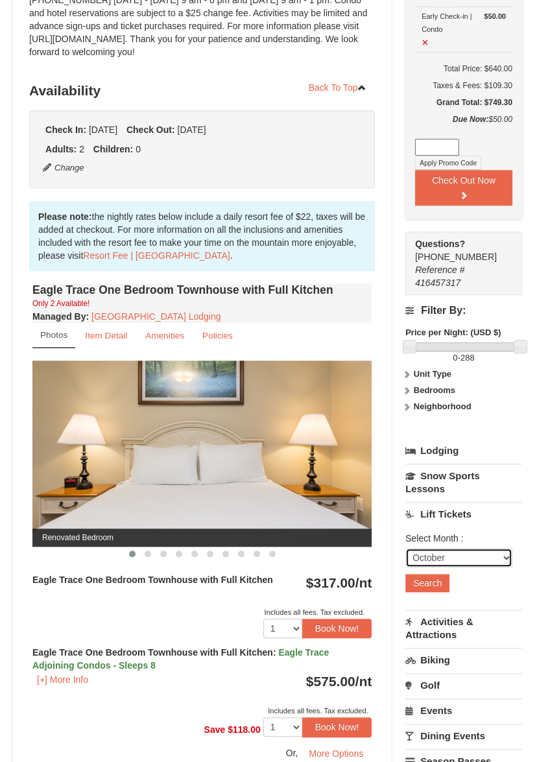
click at [488, 560] on select "October November December January February March April May June July August Sep…" at bounding box center [458, 557] width 107 height 19
click at [405, 548] on select "October November December January February March April May June July August Sep…" at bounding box center [458, 557] width 107 height 19
click at [482, 551] on select "October November December January February March April May June July August Sep…" at bounding box center [458, 557] width 107 height 19
select select "10"
click at [405, 548] on select "October November December January February March April May June July August Sep…" at bounding box center [458, 557] width 107 height 19
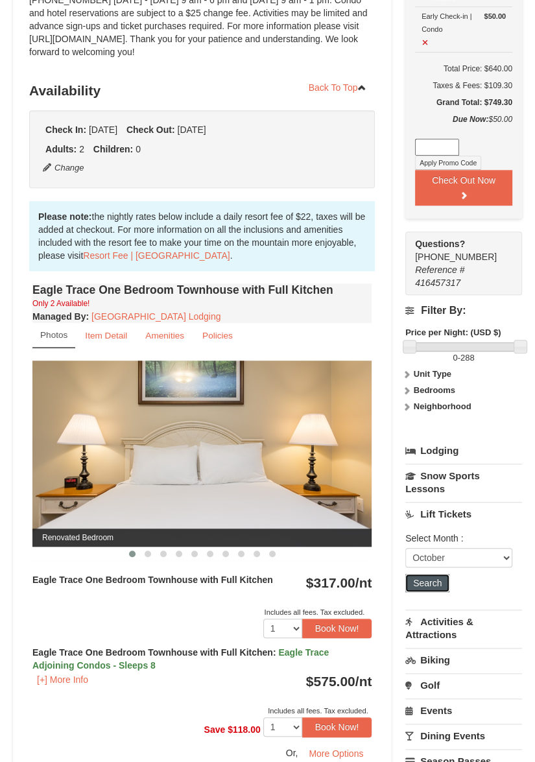
click at [436, 582] on button "Search" at bounding box center [427, 583] width 44 height 18
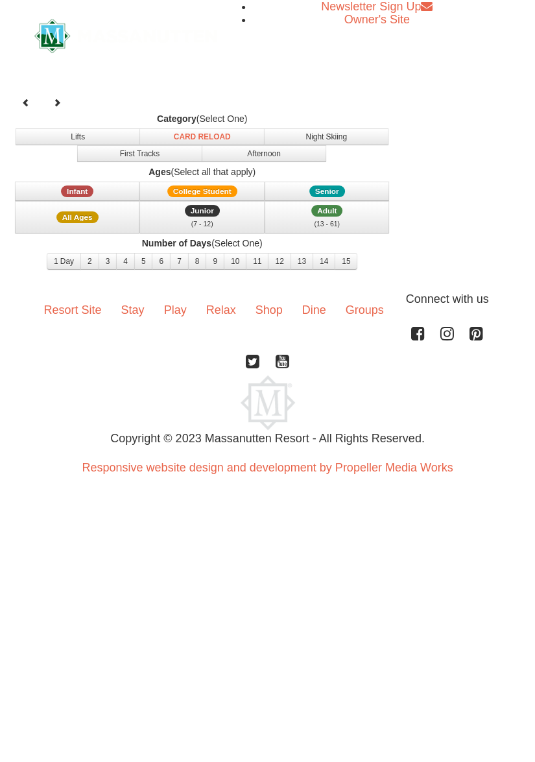
select select "10"
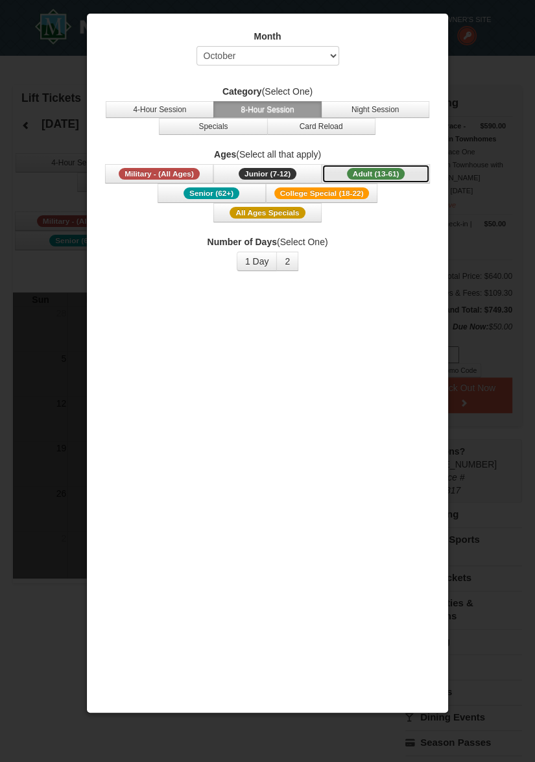
click at [388, 174] on span "Adult (13-61)" at bounding box center [376, 174] width 58 height 12
click at [135, 103] on button "4-Hour Session" at bounding box center [160, 109] width 108 height 17
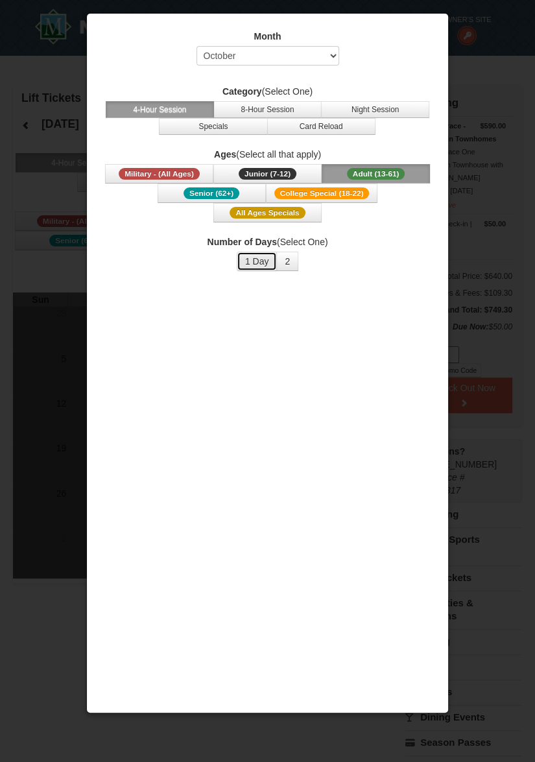
click at [244, 263] on button "1 Day" at bounding box center [257, 261] width 41 height 19
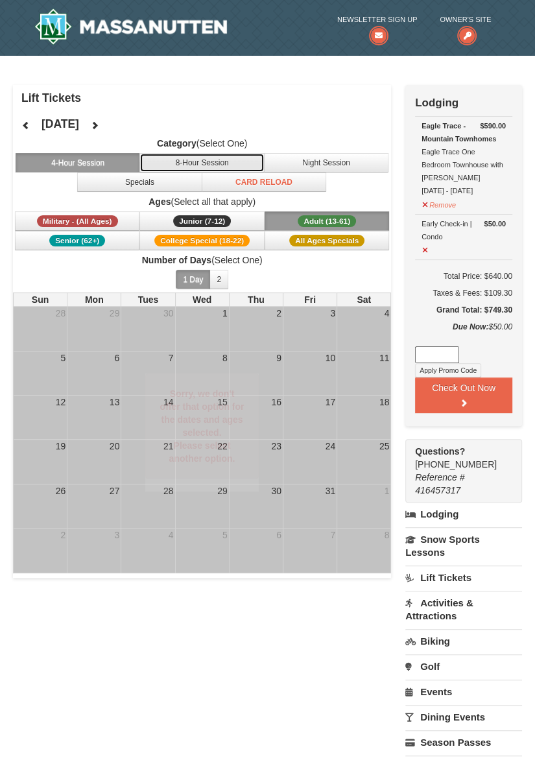
click at [205, 161] on button "8-Hour Session" at bounding box center [201, 162] width 124 height 19
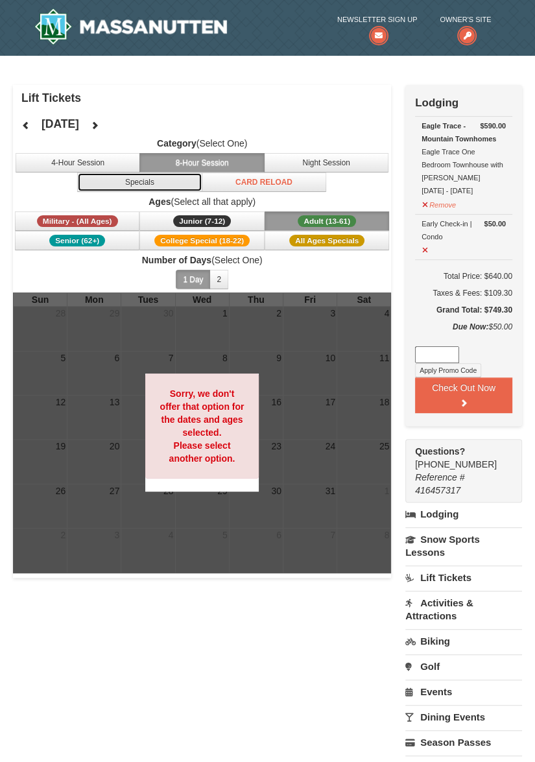
click at [159, 178] on button "Specials" at bounding box center [139, 181] width 124 height 19
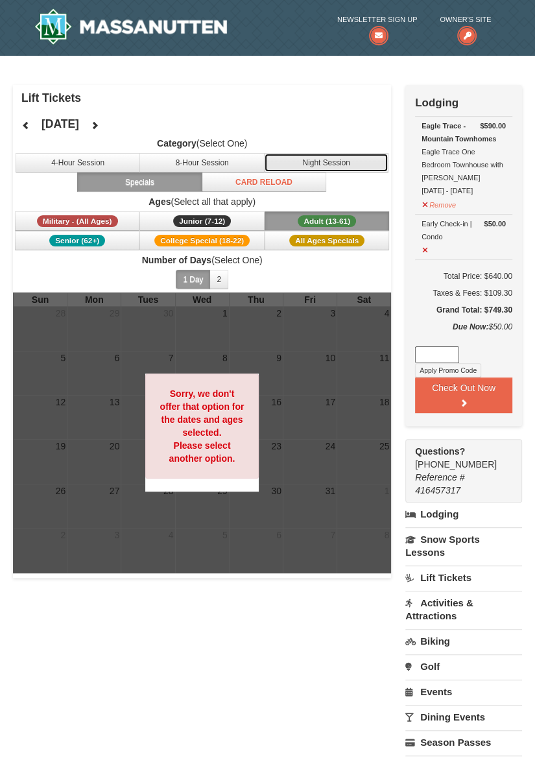
click at [306, 159] on button "Night Session" at bounding box center [326, 162] width 124 height 19
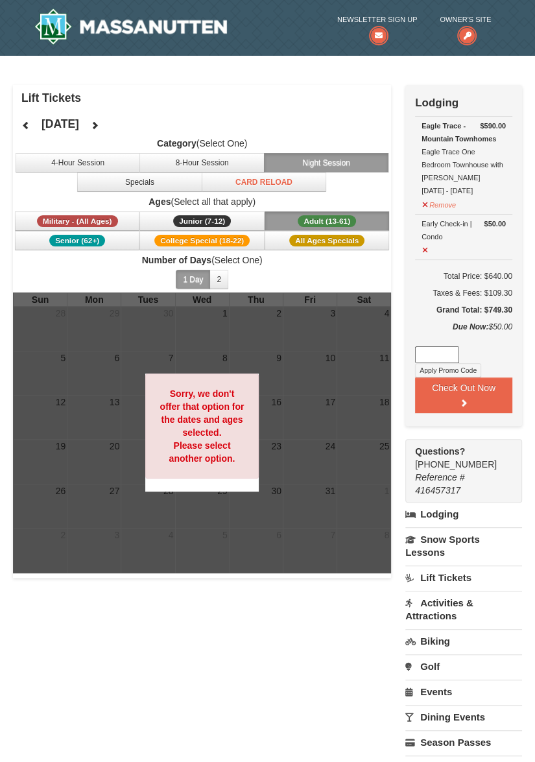
click at [364, 221] on button "Adult (13-61) (13 - 61)" at bounding box center [326, 220] width 124 height 19
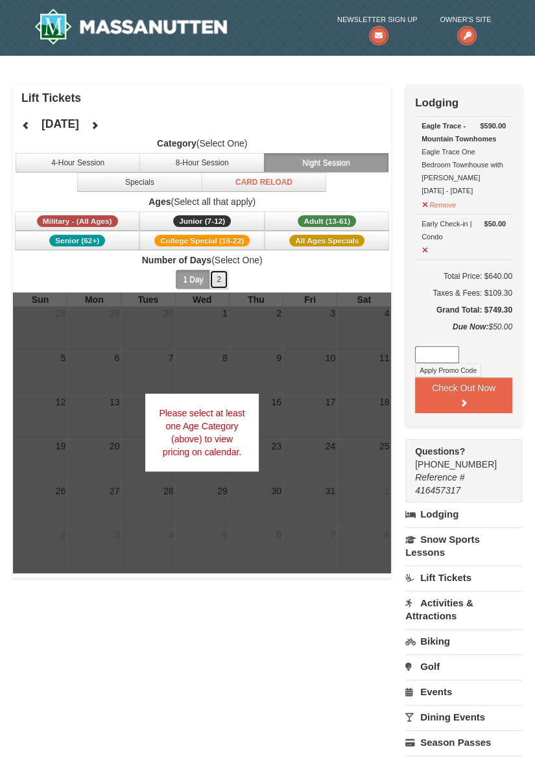
click at [215, 279] on button "2" at bounding box center [218, 279] width 19 height 19
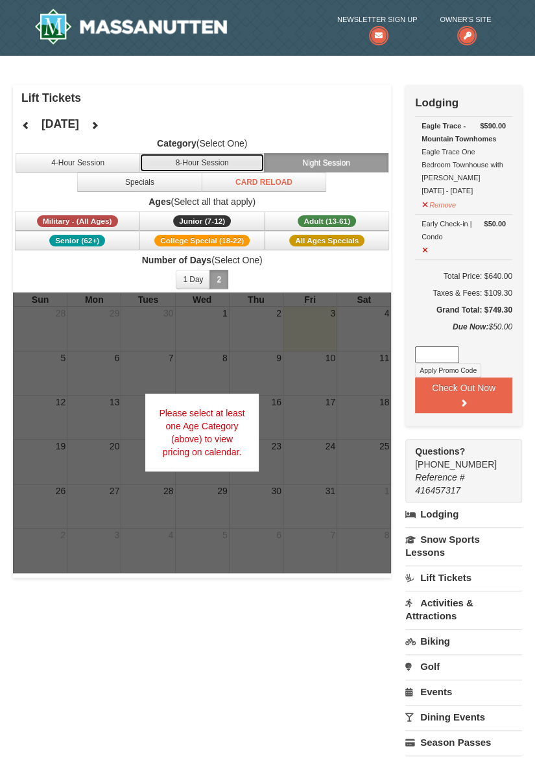
click at [150, 156] on button "8-Hour Session" at bounding box center [201, 162] width 124 height 19
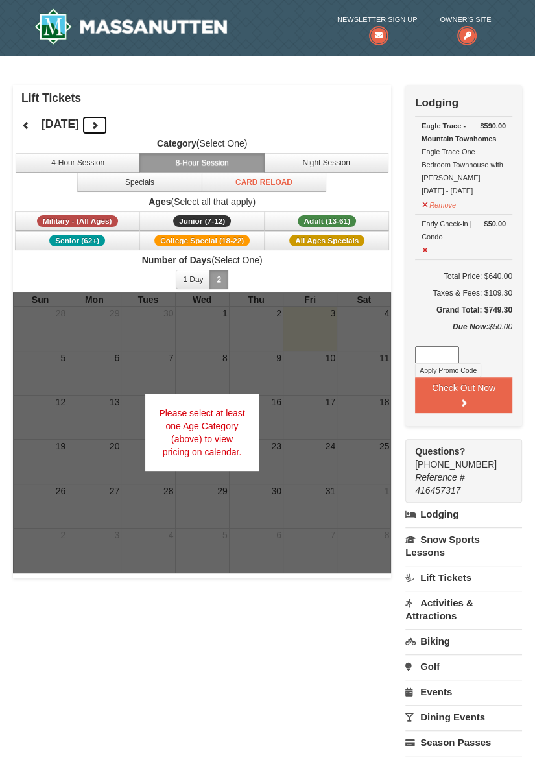
click at [99, 126] on icon at bounding box center [94, 125] width 9 height 9
click at [306, 214] on button "Adult (13-61) (13 - 61)" at bounding box center [326, 220] width 124 height 19
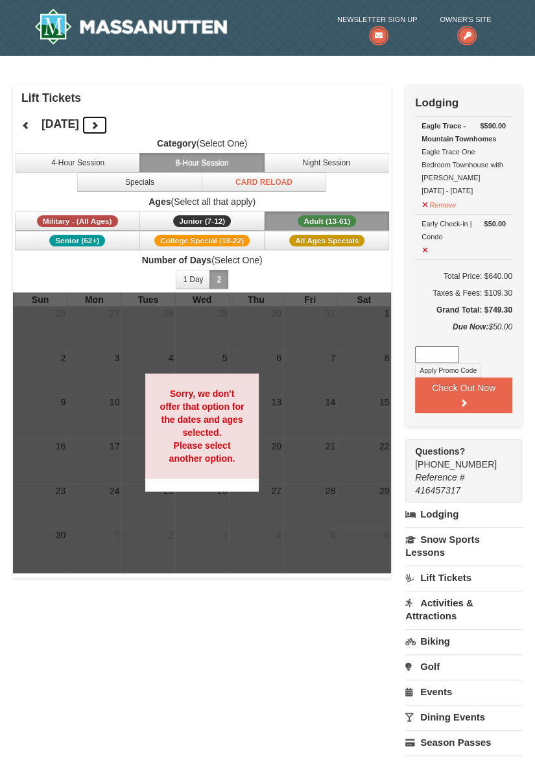
click at [99, 121] on icon at bounding box center [94, 125] width 9 height 9
click at [353, 238] on span "All Ages Specials" at bounding box center [326, 241] width 75 height 12
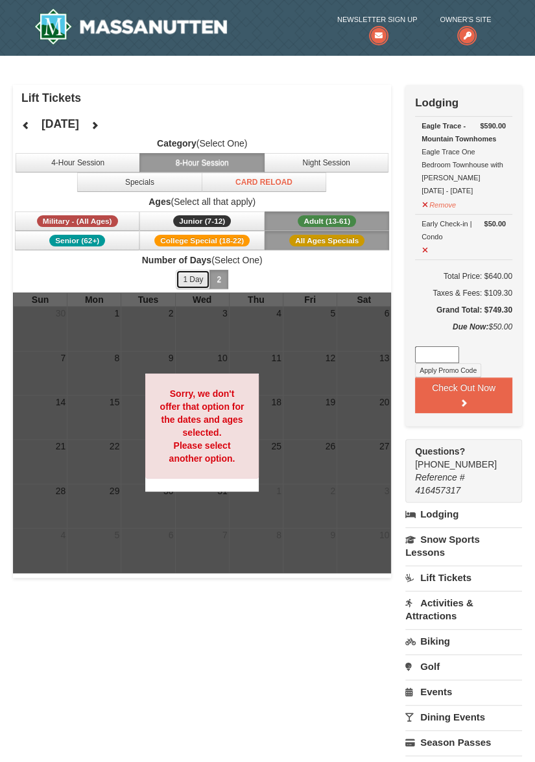
click at [193, 278] on button "1 Day" at bounding box center [193, 279] width 34 height 19
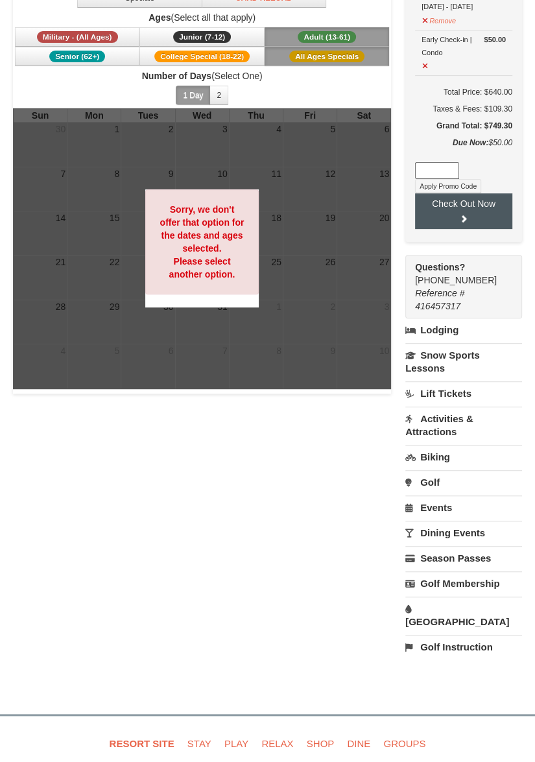
scroll to position [194, 0]
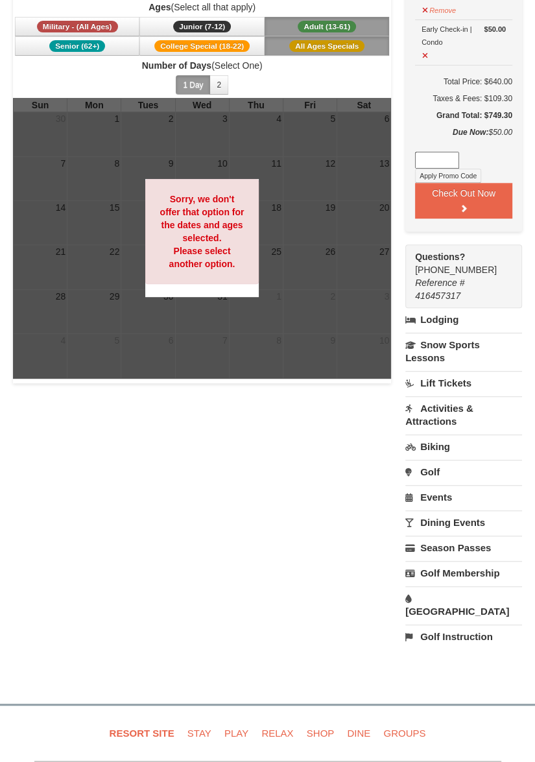
click at [449, 405] on link "Activities & Attractions" at bounding box center [463, 414] width 117 height 37
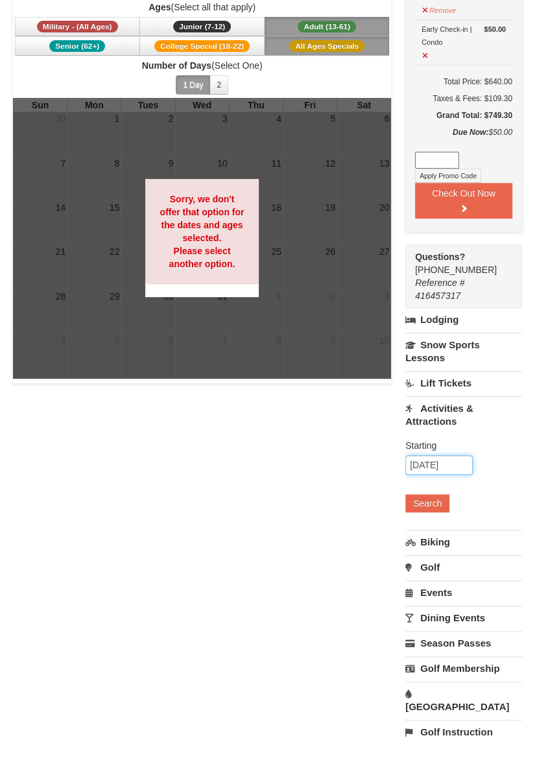
click at [456, 460] on input "[DATE]" at bounding box center [438, 464] width 67 height 19
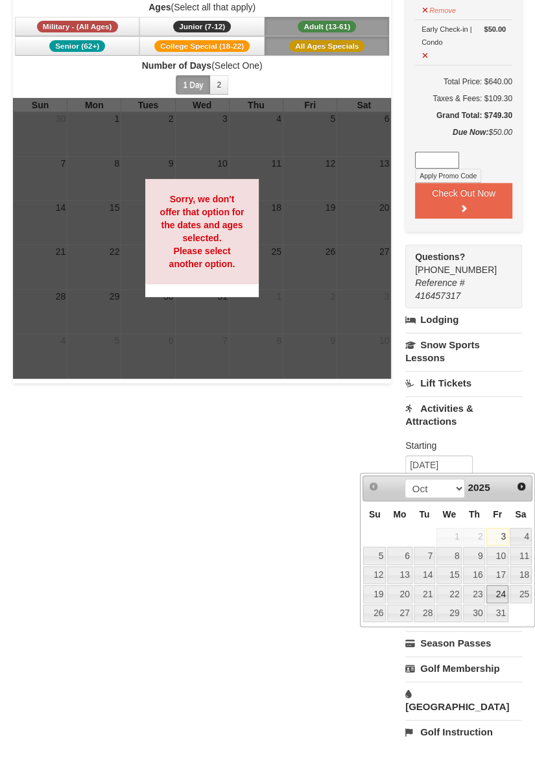
click at [503, 596] on link "24" at bounding box center [497, 594] width 22 height 18
type input "[DATE]"
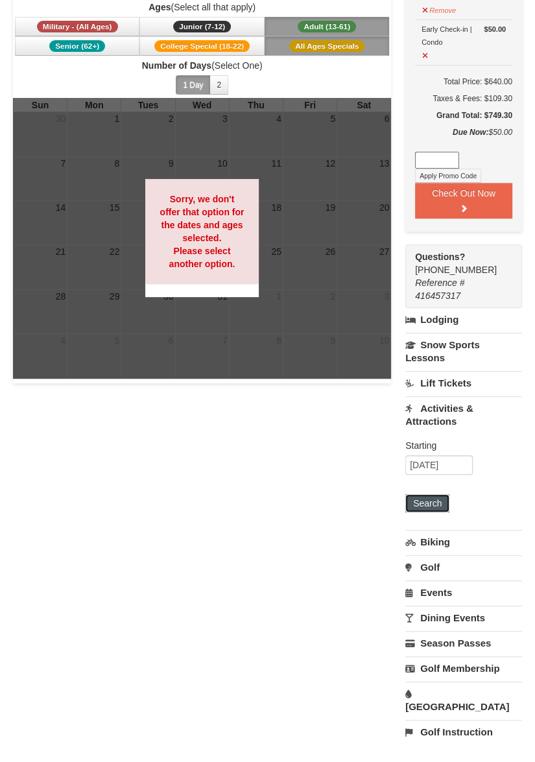
click at [440, 502] on button "Search" at bounding box center [427, 503] width 44 height 18
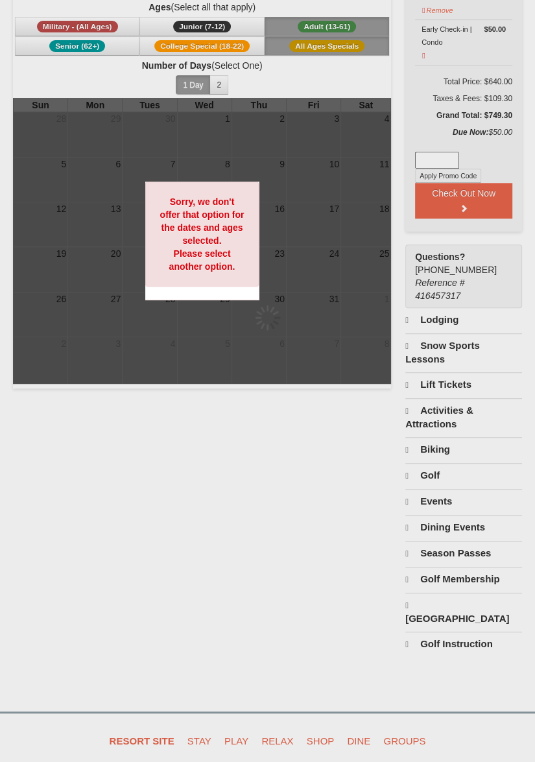
scroll to position [194, 0]
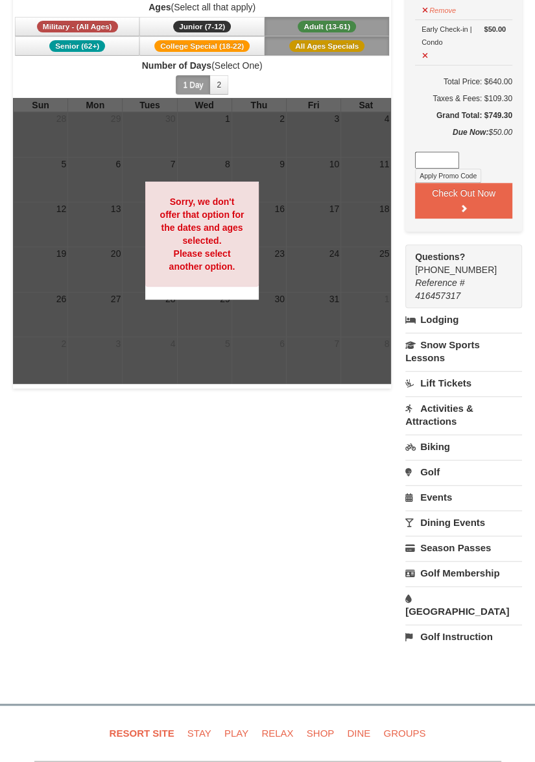
click at [471, 522] on link "Dining Events" at bounding box center [463, 522] width 117 height 24
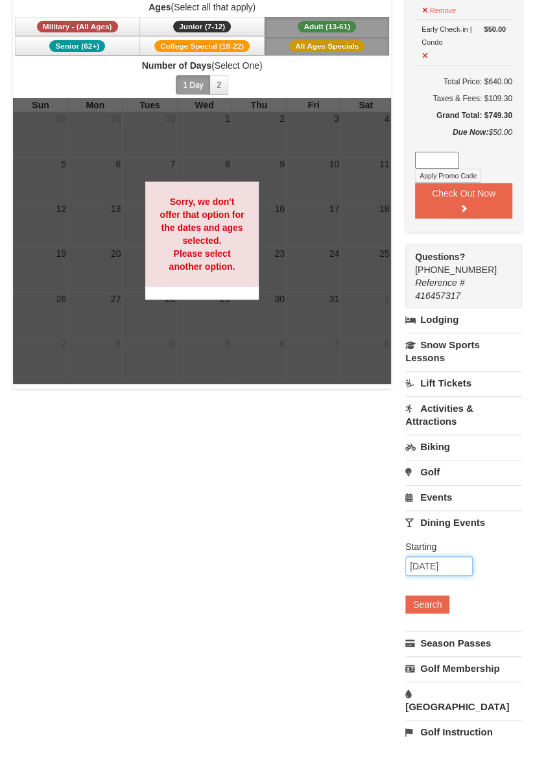
click at [455, 558] on input "[DATE]" at bounding box center [438, 565] width 67 height 19
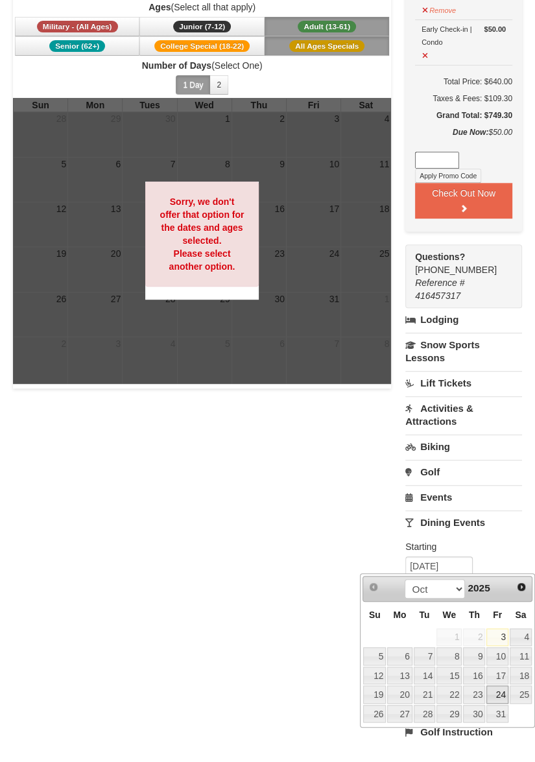
click at [500, 687] on link "24" at bounding box center [497, 694] width 22 height 18
type input "[DATE]"
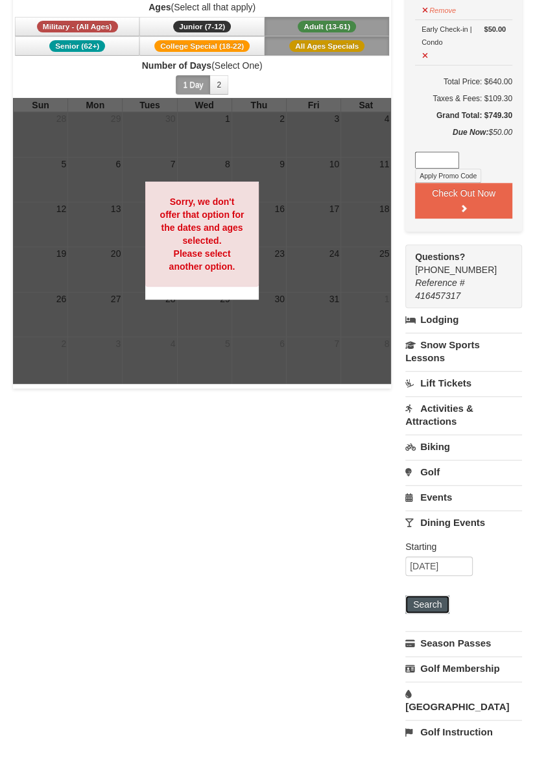
click at [438, 596] on button "Search" at bounding box center [427, 604] width 44 height 18
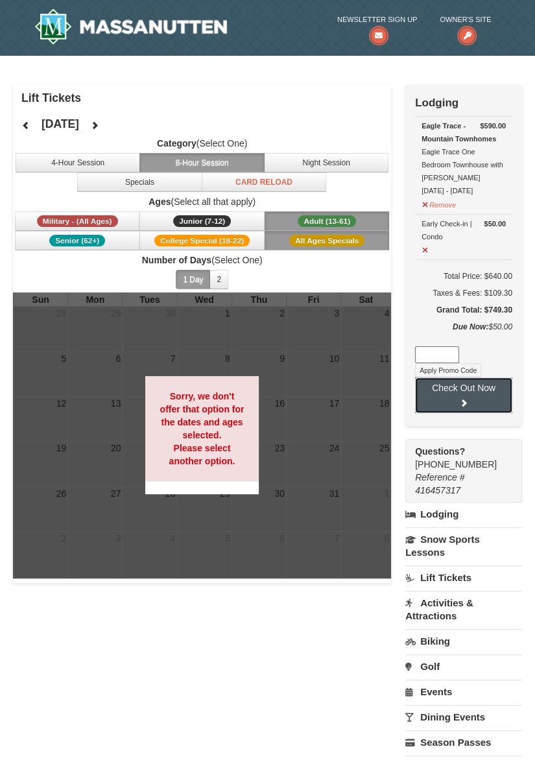
click at [454, 380] on button "Check Out Now" at bounding box center [463, 395] width 97 height 36
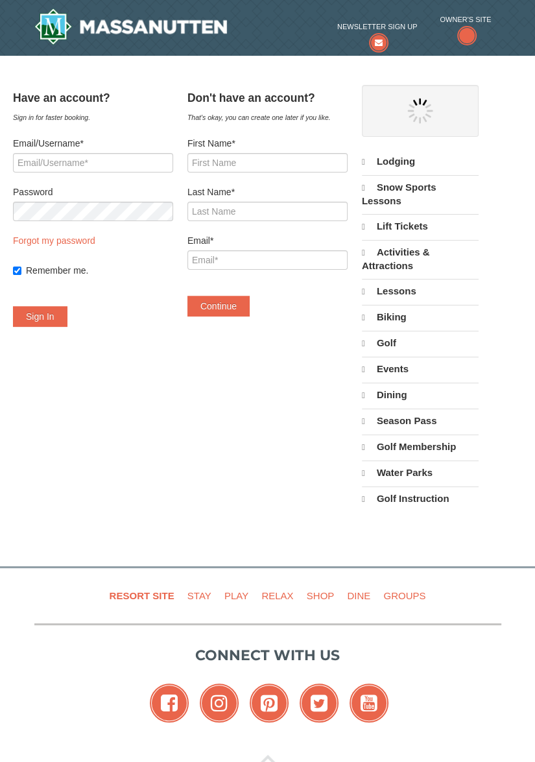
select select "10"
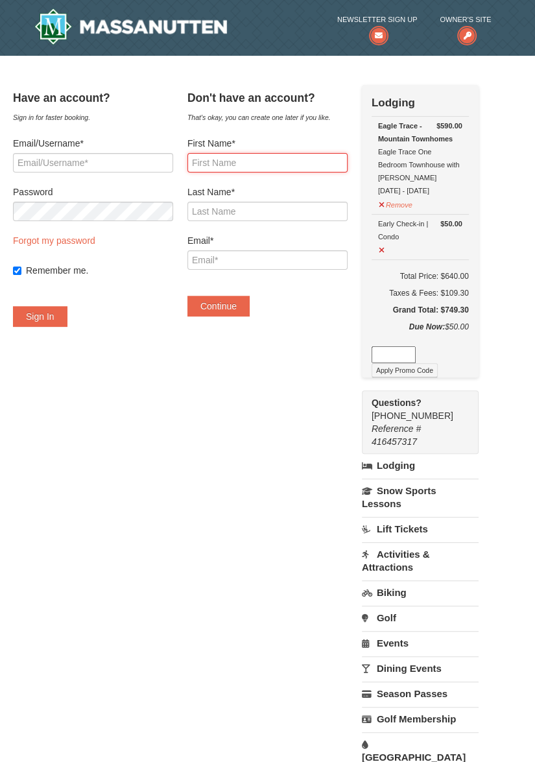
click at [261, 170] on input "First Name*" at bounding box center [267, 162] width 160 height 19
type input "Amy"
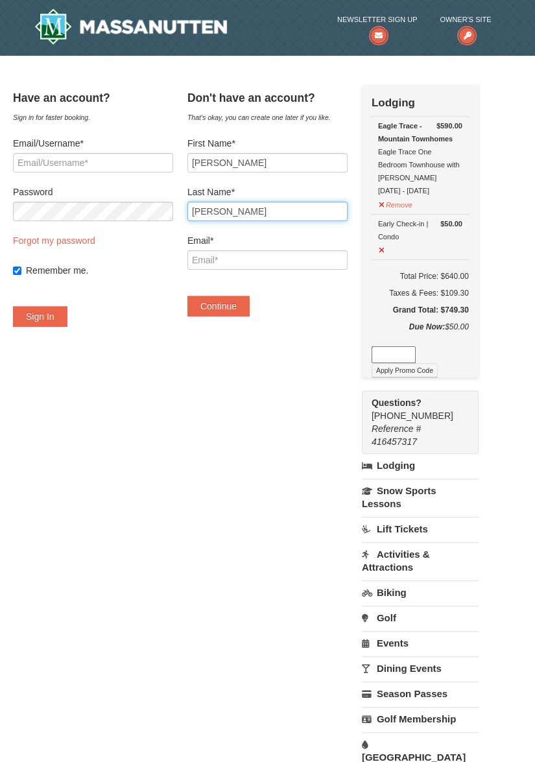
type input "Surratt"
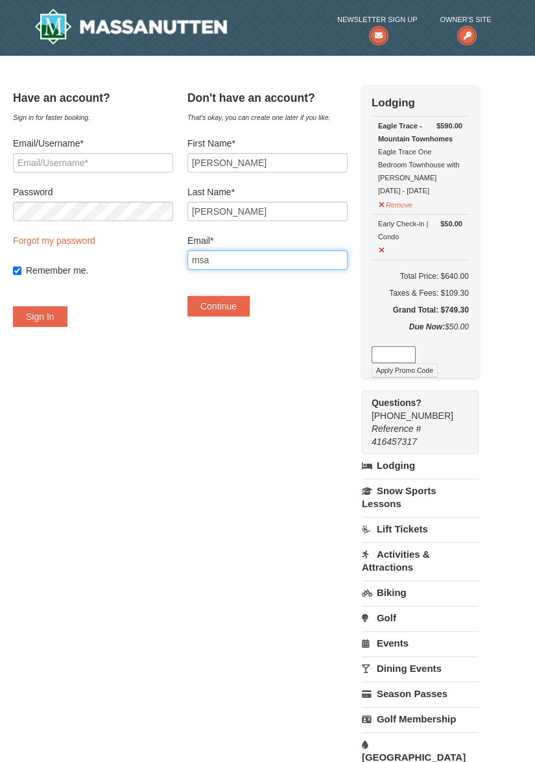
type input "[EMAIL_ADDRESS][DOMAIN_NAME]"
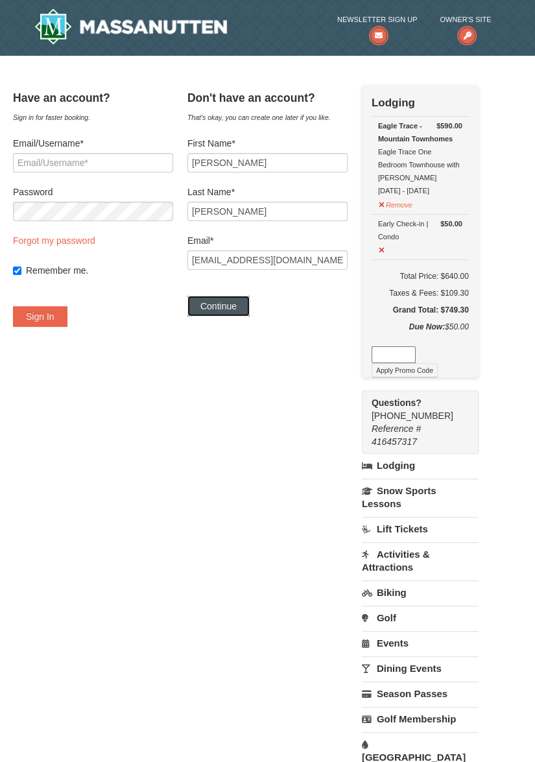
click at [231, 314] on button "Continue" at bounding box center [218, 306] width 62 height 21
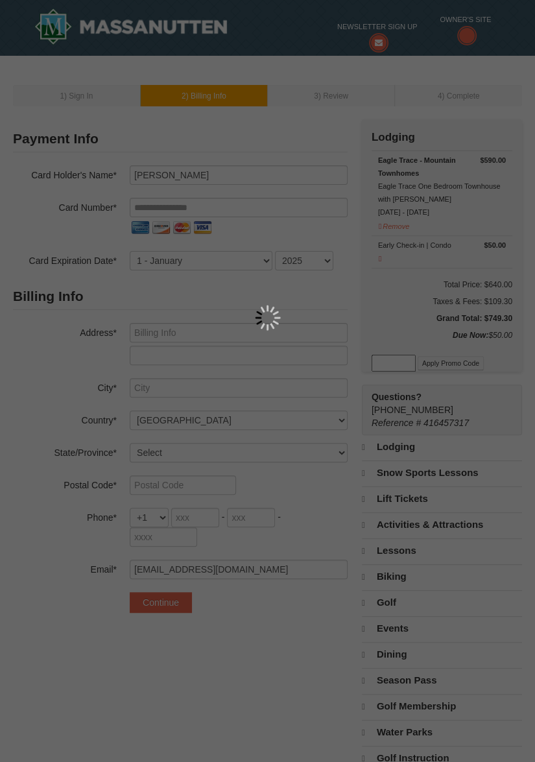
select select "10"
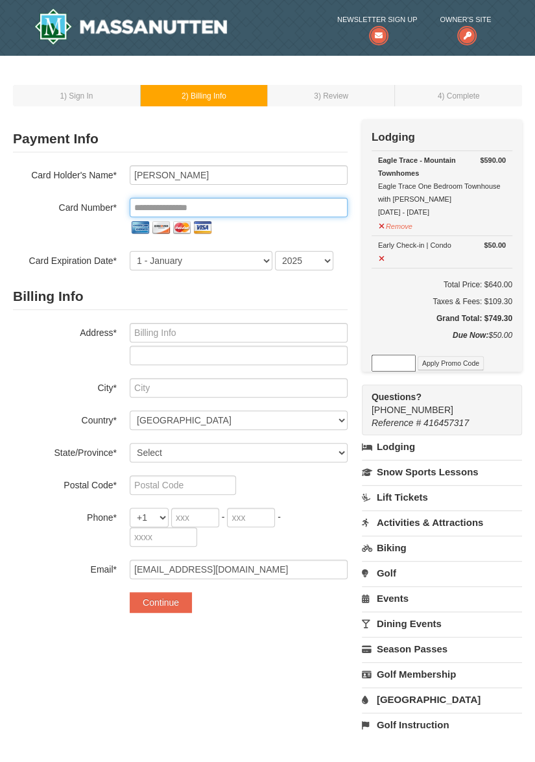
click at [207, 209] on input "tel" at bounding box center [239, 207] width 218 height 19
type input "**********"
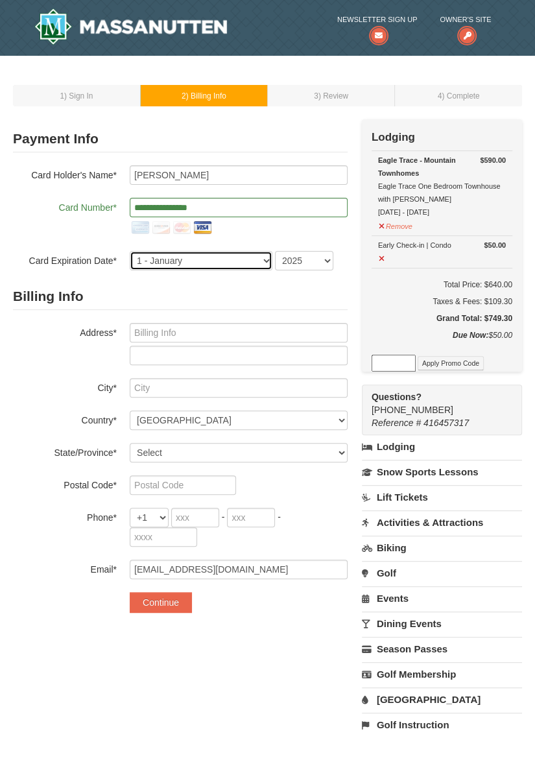
click at [244, 259] on select "1 - January 2 - February 3 - March 4 - April 5 - May 6 - June 7 - July 8 - Augu…" at bounding box center [201, 260] width 143 height 19
select select "10"
click at [130, 251] on select "1 - January 2 - February 3 - March 4 - April 5 - May 6 - June 7 - July 8 - Augu…" at bounding box center [201, 260] width 143 height 19
click at [323, 260] on select "2025 2026 2027 2028 2029 2030 2031 2032 2033 2034" at bounding box center [304, 260] width 58 height 19
select select "2027"
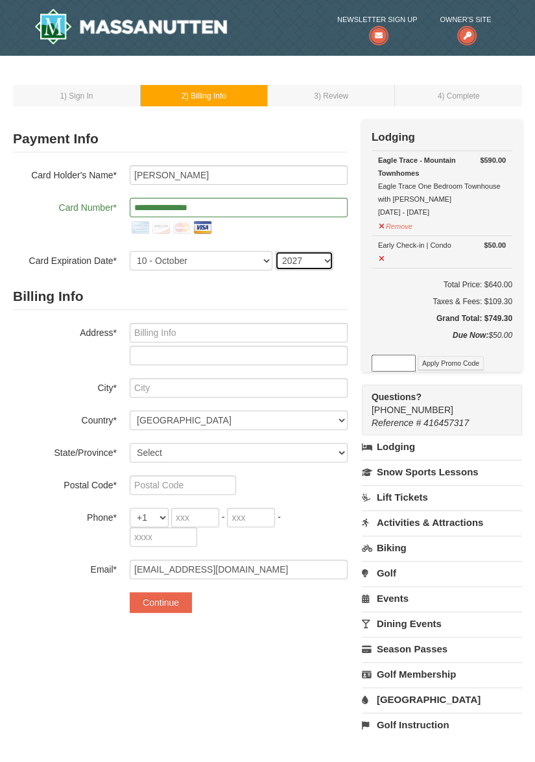
click at [275, 251] on select "2025 2026 2027 2028 2029 2030 2031 2032 2033 2034" at bounding box center [304, 260] width 58 height 19
click at [251, 334] on input "text" at bounding box center [239, 332] width 218 height 19
type input "1649 Mill Oak Dr"
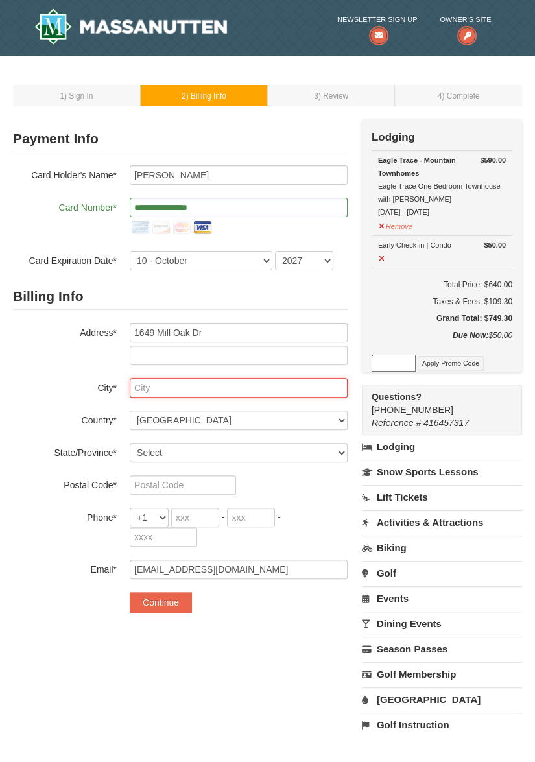
type input "Virginia Beach"
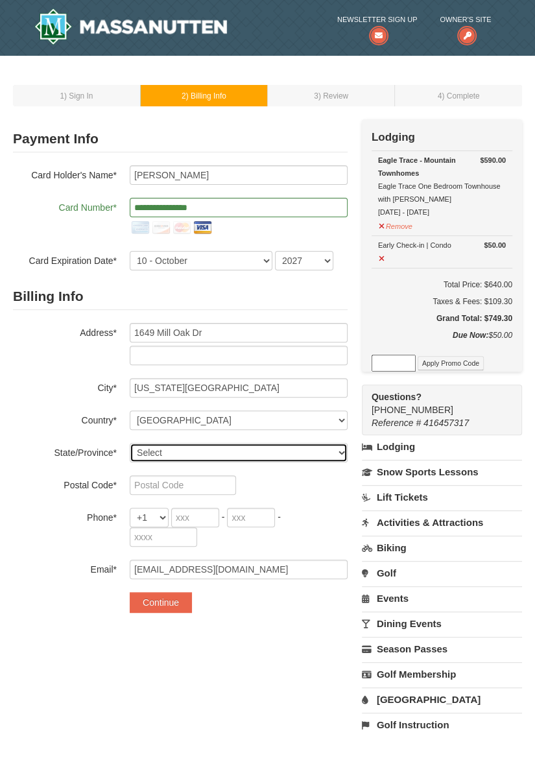
select select "VA"
type input "23464"
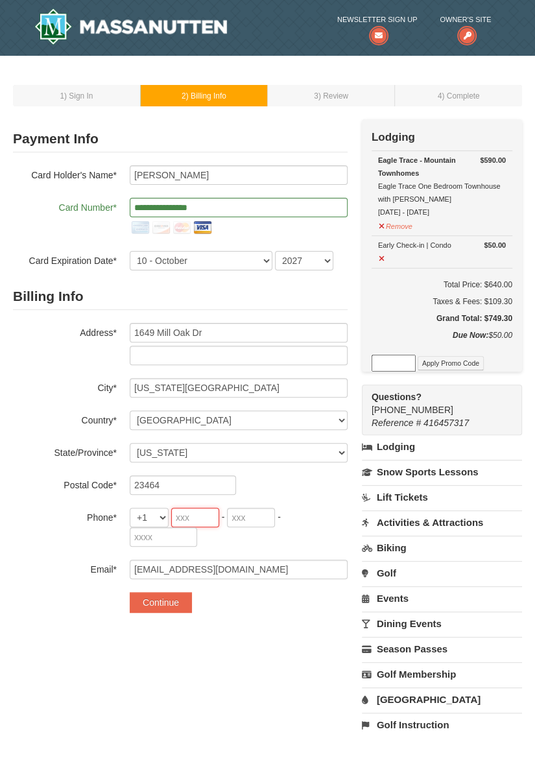
type input "757"
type input "761"
type input "8083"
click at [257, 613] on div "**********" at bounding box center [180, 372] width 335 height 506
click at [174, 604] on button "Continue" at bounding box center [161, 602] width 62 height 21
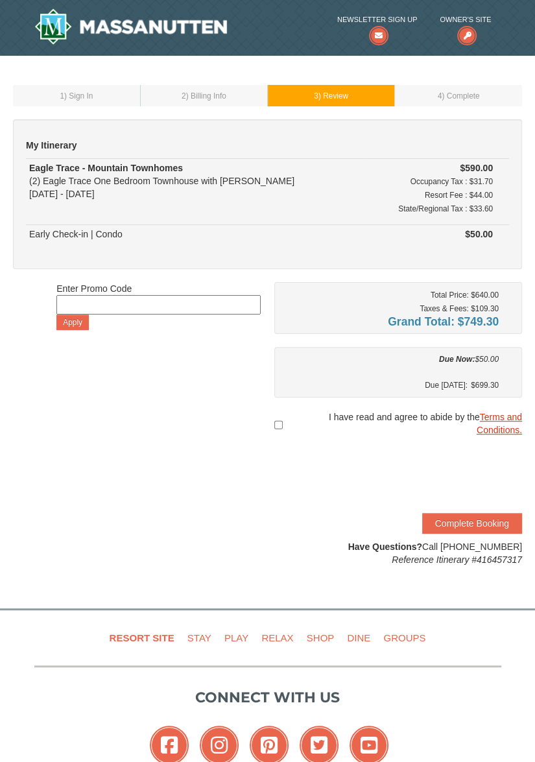
click at [489, 427] on link "Terms and Conditions." at bounding box center [498, 423] width 45 height 23
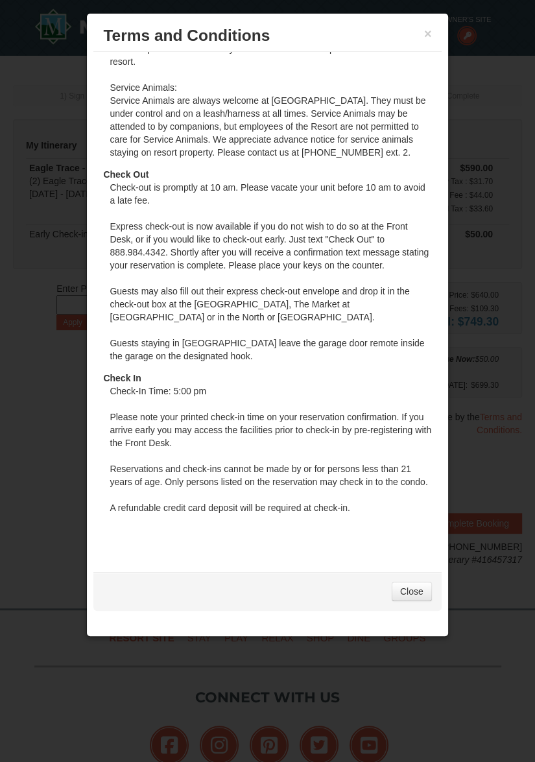
scroll to position [65, 0]
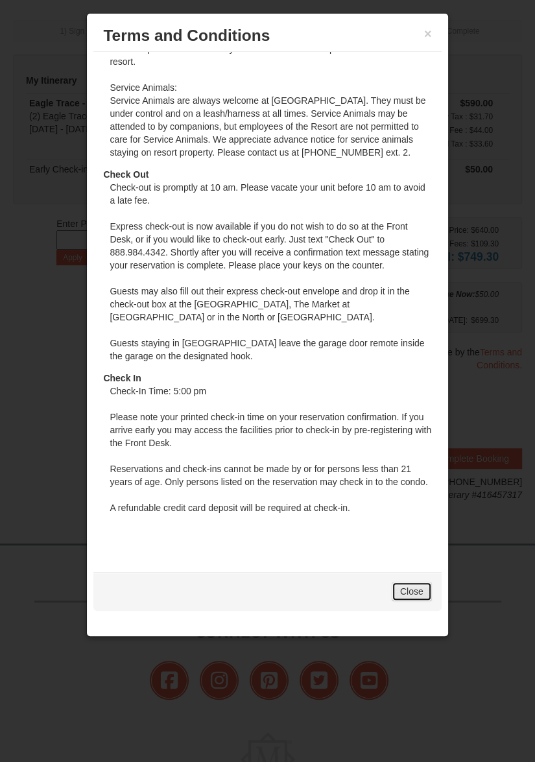
click at [416, 596] on link "Close" at bounding box center [412, 590] width 40 height 19
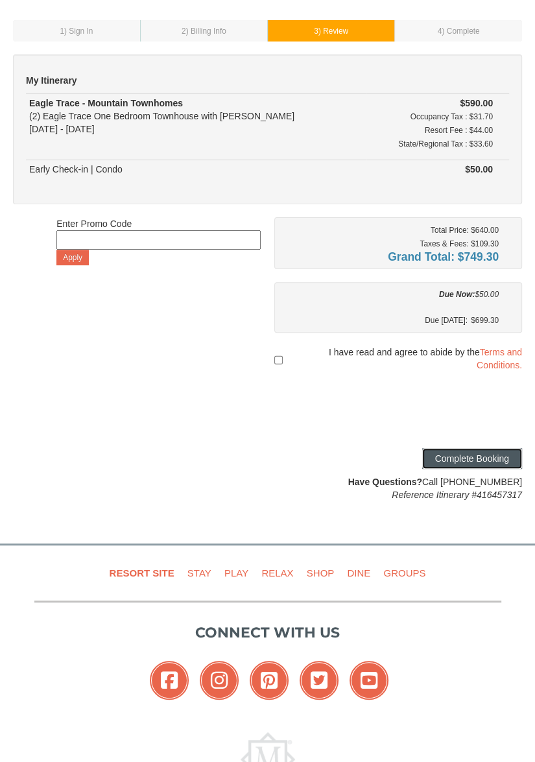
click at [469, 457] on button "Complete Booking" at bounding box center [472, 458] width 100 height 21
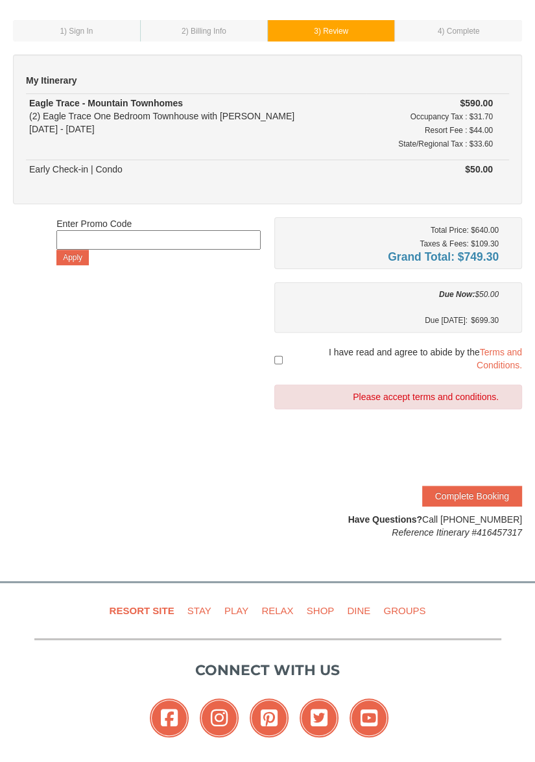
click at [285, 358] on div "I have read and agree to abide by the Terms and Conditions." at bounding box center [398, 359] width 248 height 26
click at [280, 358] on input "checkbox" at bounding box center [278, 359] width 8 height 23
checkbox input "true"
click at [456, 492] on button "Complete Booking" at bounding box center [472, 496] width 100 height 21
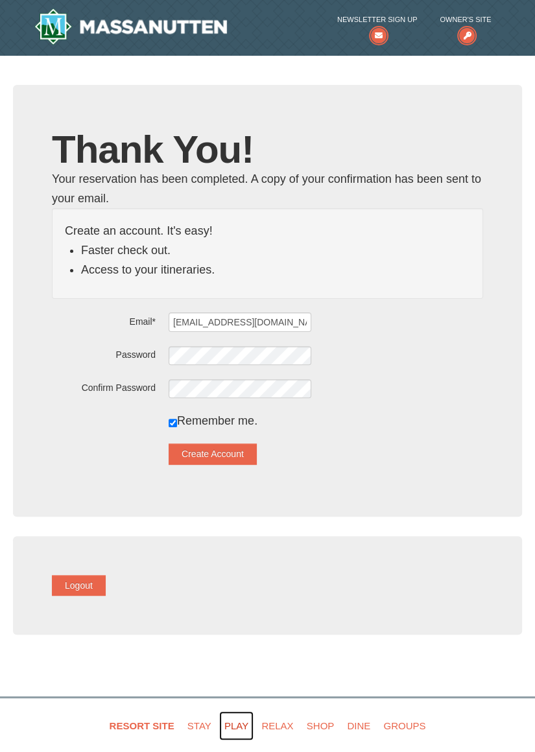
click at [229, 727] on link "Play" at bounding box center [236, 725] width 34 height 29
